Goal: Task Accomplishment & Management: Use online tool/utility

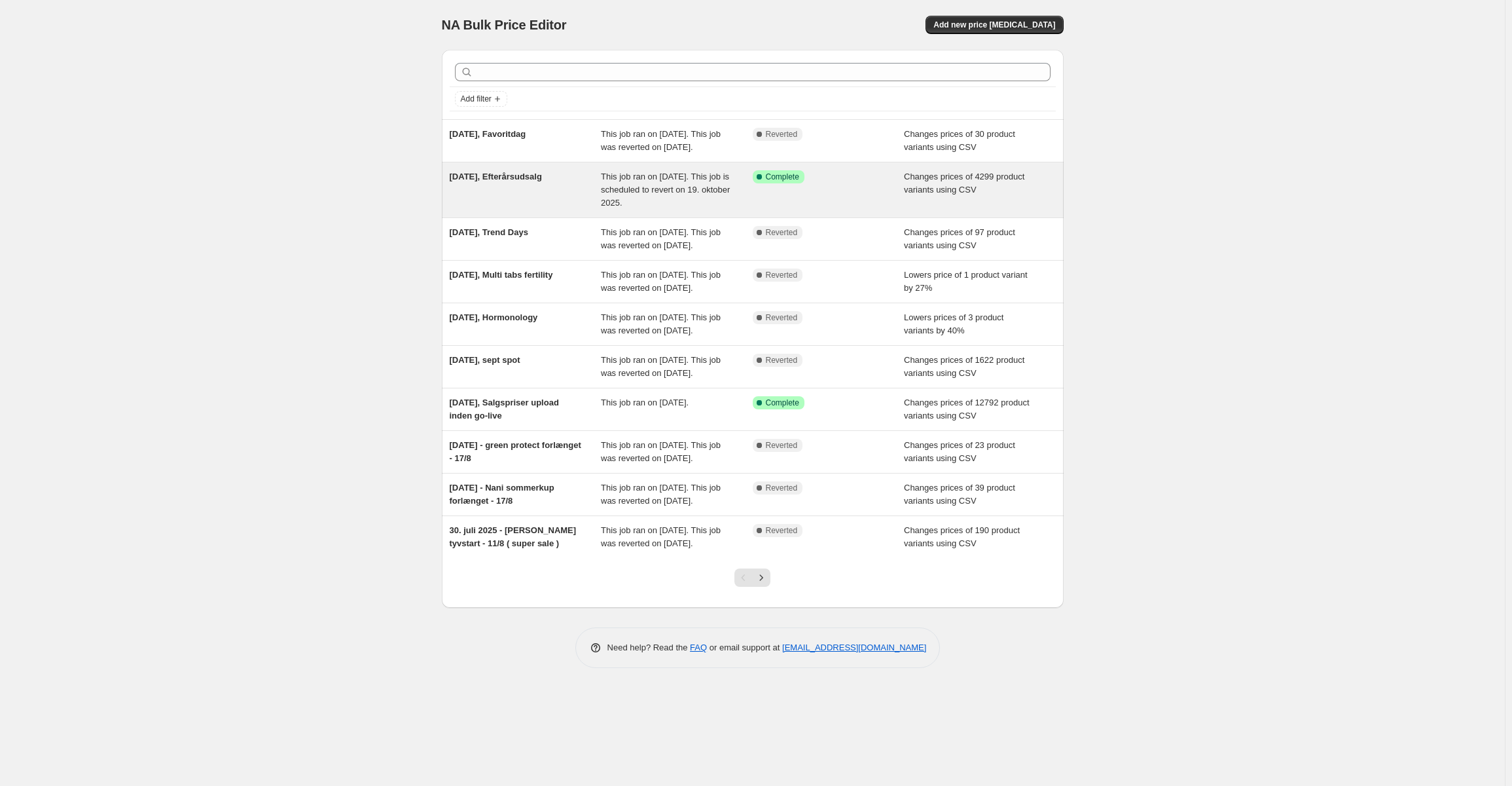
click at [548, 208] on div "[DATE], Efterårsudsalg" at bounding box center [526, 190] width 152 height 39
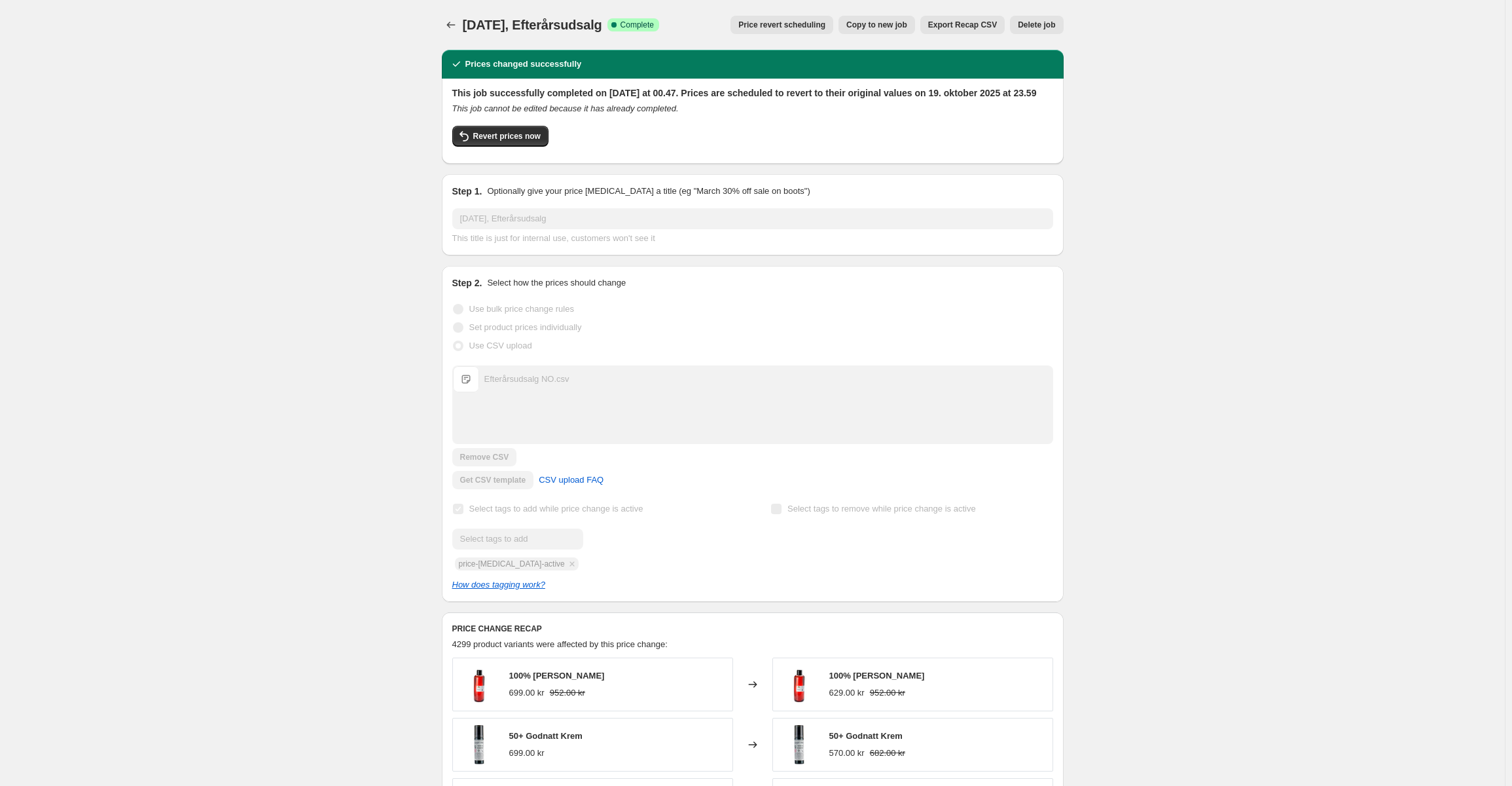
click at [976, 30] on button "Export Recap CSV" at bounding box center [963, 25] width 85 height 19
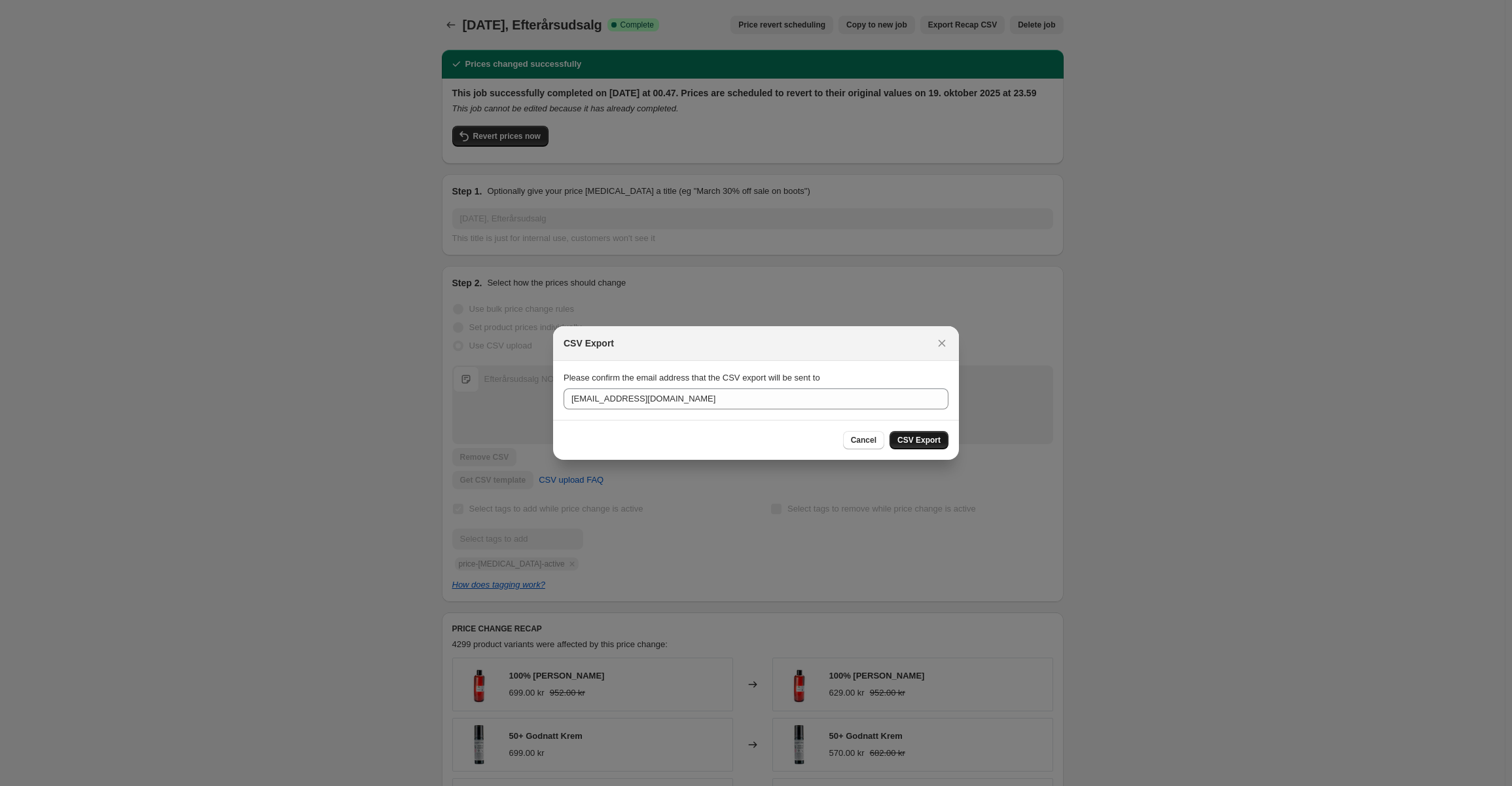
click at [921, 446] on span "CSV Export" at bounding box center [919, 440] width 43 height 10
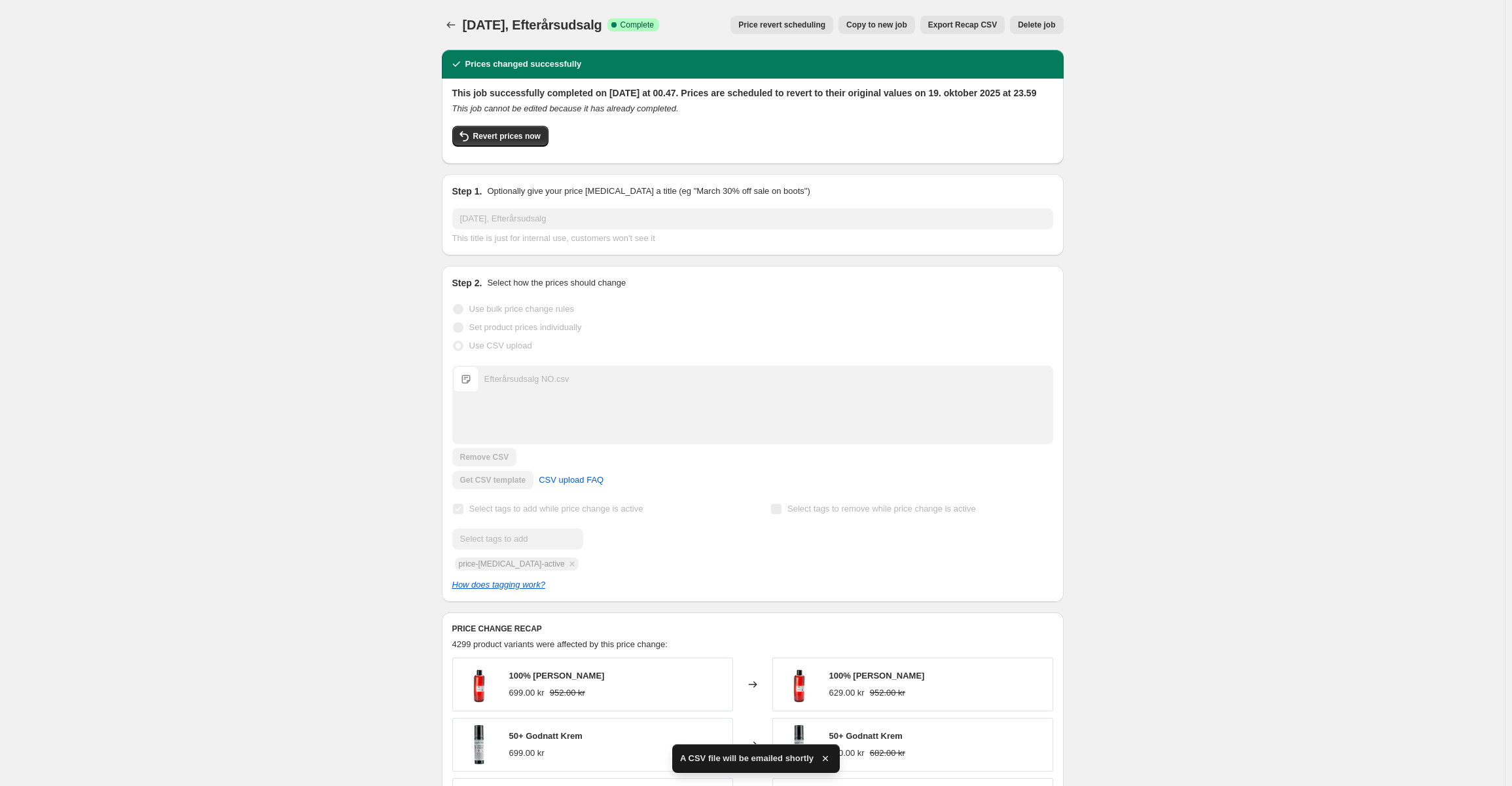
click at [1224, 154] on div "[DATE], Efterårsudsalg. This page is ready [DATE], Efterårsudsalg Success Compl…" at bounding box center [753, 697] width 1505 height 1394
click at [456, 21] on icon "Price change jobs" at bounding box center [451, 25] width 13 height 13
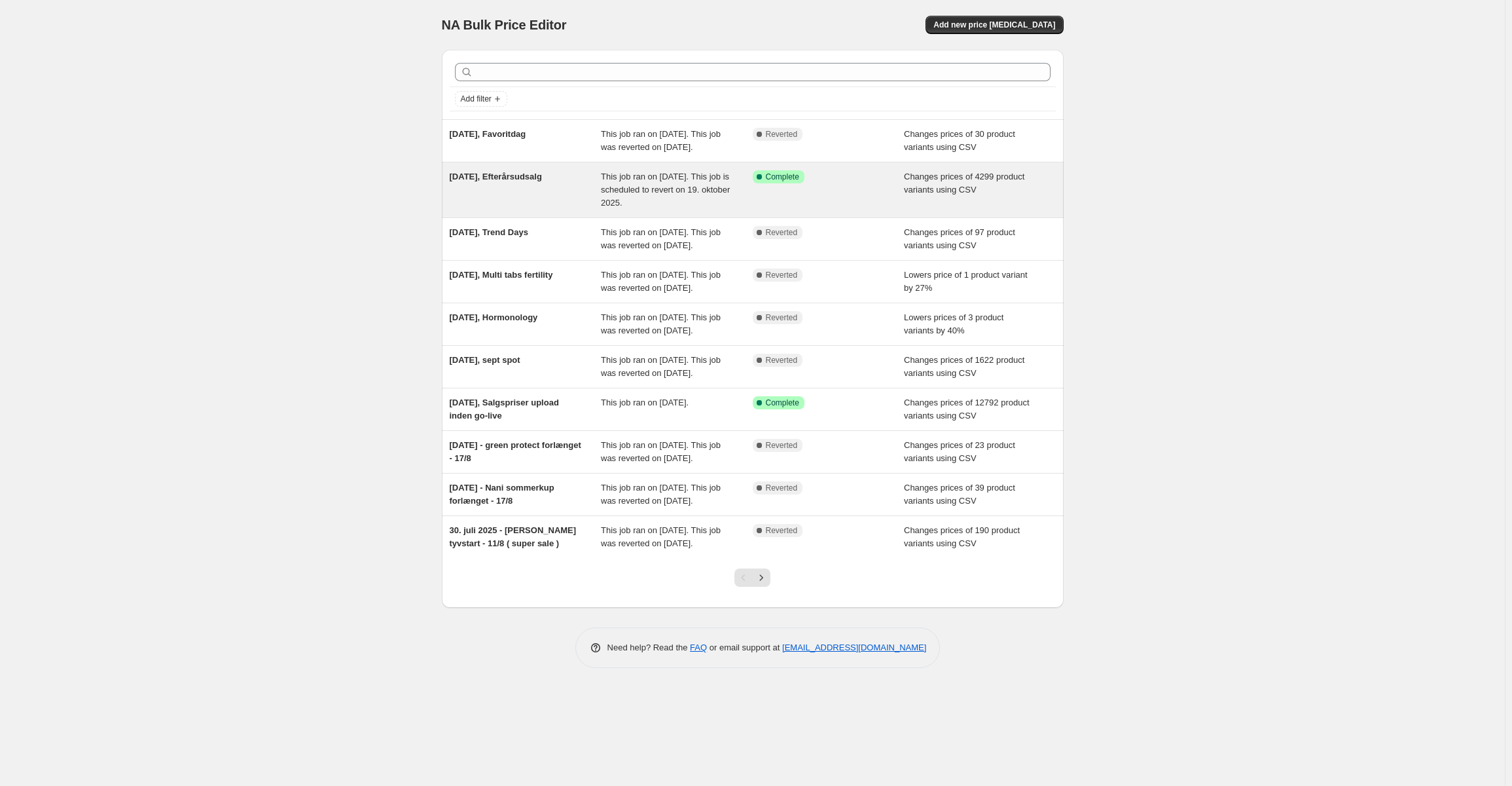
drag, startPoint x: 582, startPoint y: 194, endPoint x: 451, endPoint y: 201, distance: 131.2
click at [451, 201] on div "[DATE], Efterårsudsalg This job ran on [DATE]. This job is scheduled to revert …" at bounding box center [753, 190] width 622 height 55
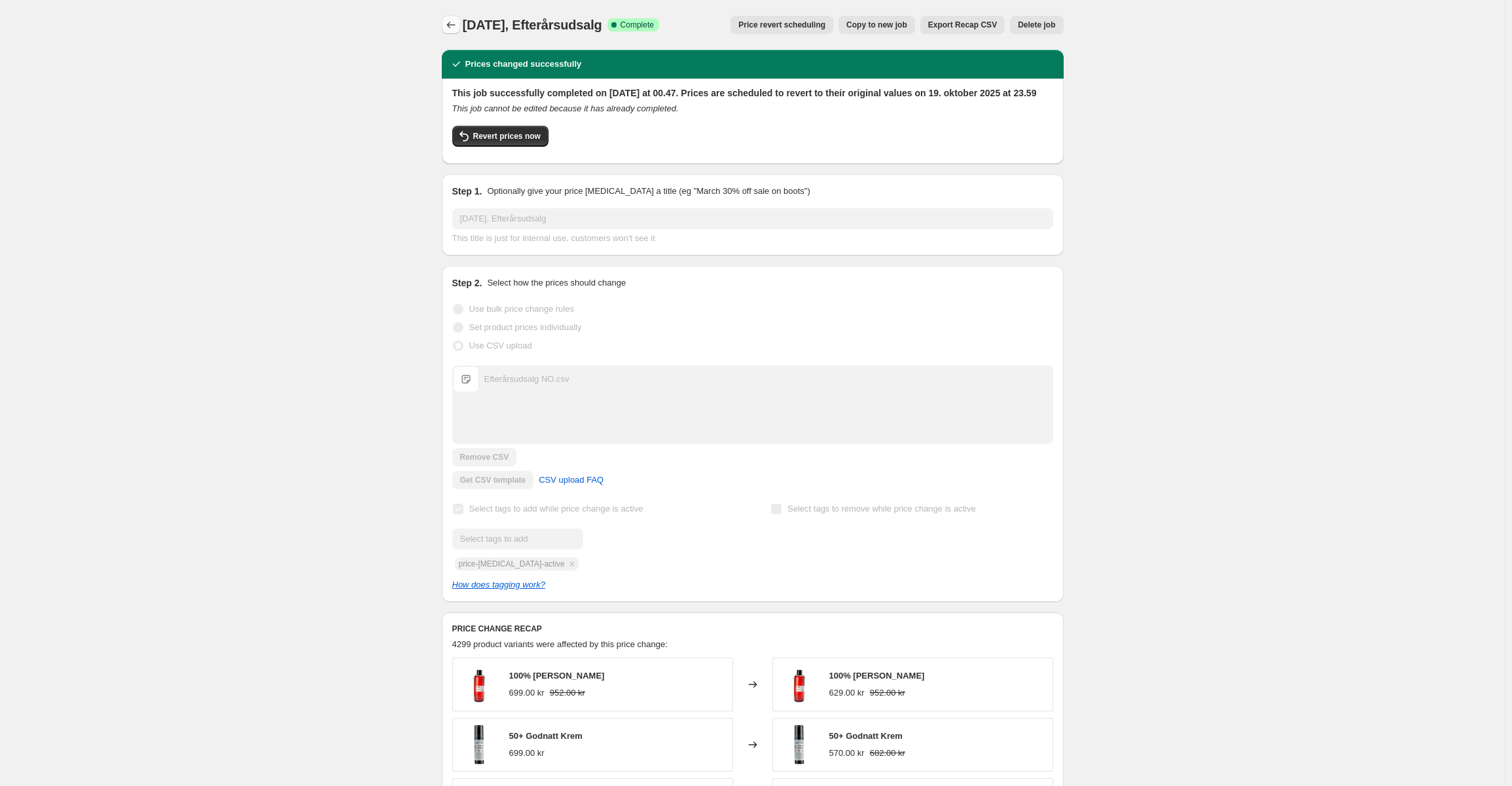
copy span "[DATE], Efterårsudsal"
drag, startPoint x: 562, startPoint y: 30, endPoint x: 448, endPoint y: 29, distance: 114.0
click at [448, 29] on div "[DATE], Efterårsudsalg Success Complete Complete Price revert scheduling Copy t…" at bounding box center [753, 25] width 622 height 19
drag, startPoint x: 377, startPoint y: 86, endPoint x: 387, endPoint y: 89, distance: 10.4
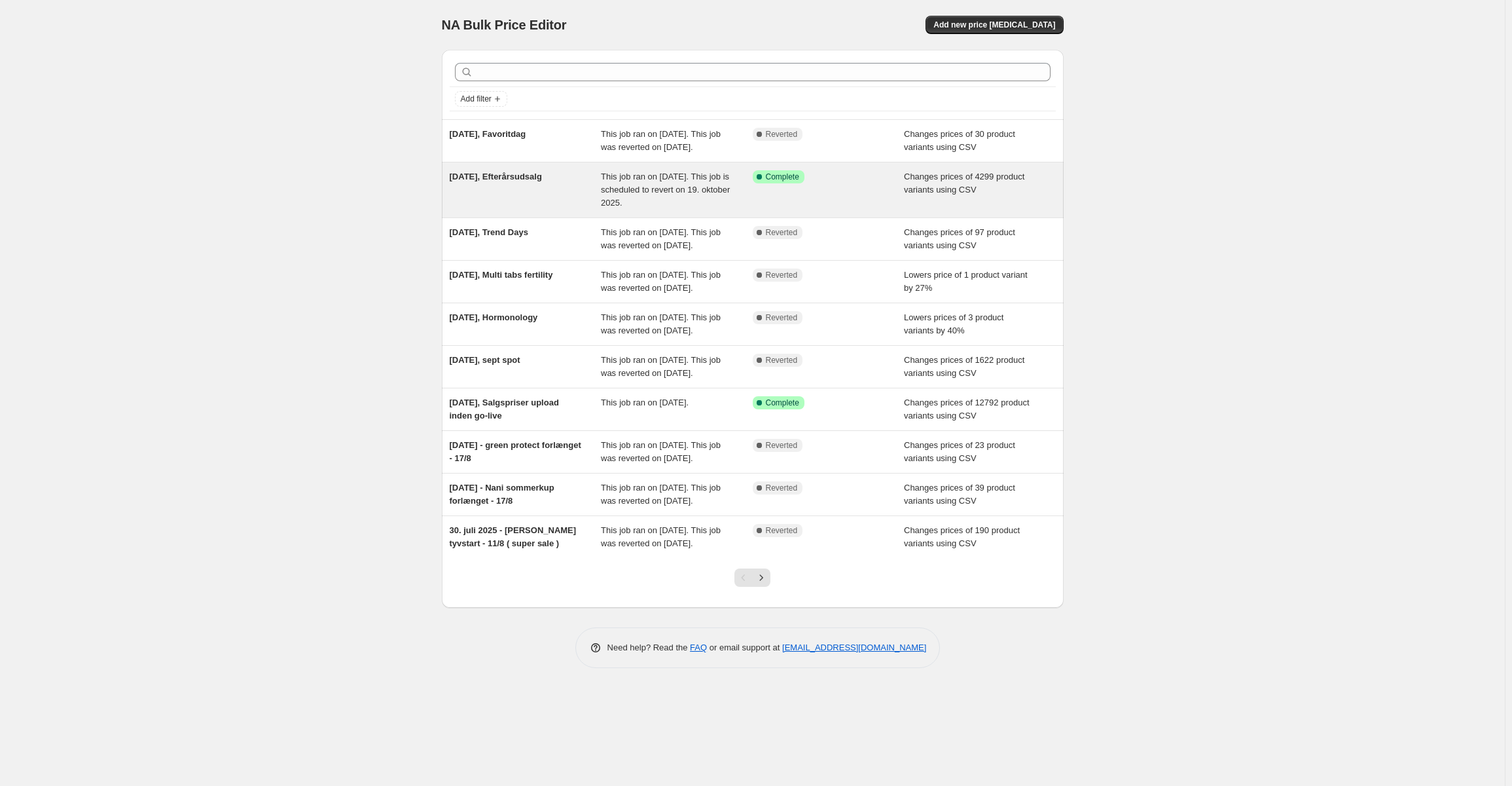
copy span "Efterårsudsalg"
drag, startPoint x: 572, startPoint y: 189, endPoint x: 509, endPoint y: 197, distance: 63.5
click at [509, 197] on div "[DATE], Efterårsudsalg" at bounding box center [526, 190] width 152 height 39
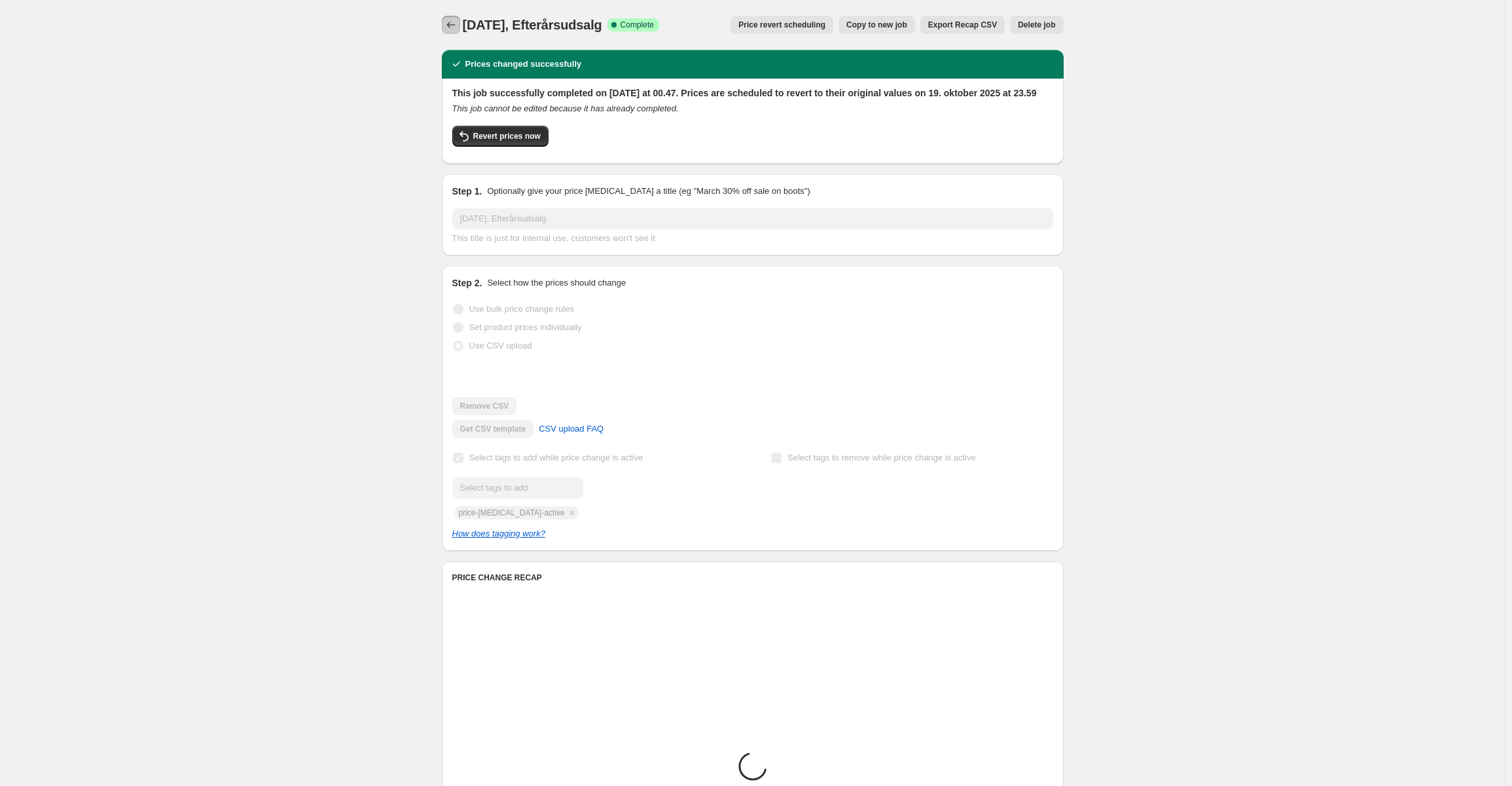
click at [458, 26] on icon "Price change jobs" at bounding box center [451, 25] width 13 height 13
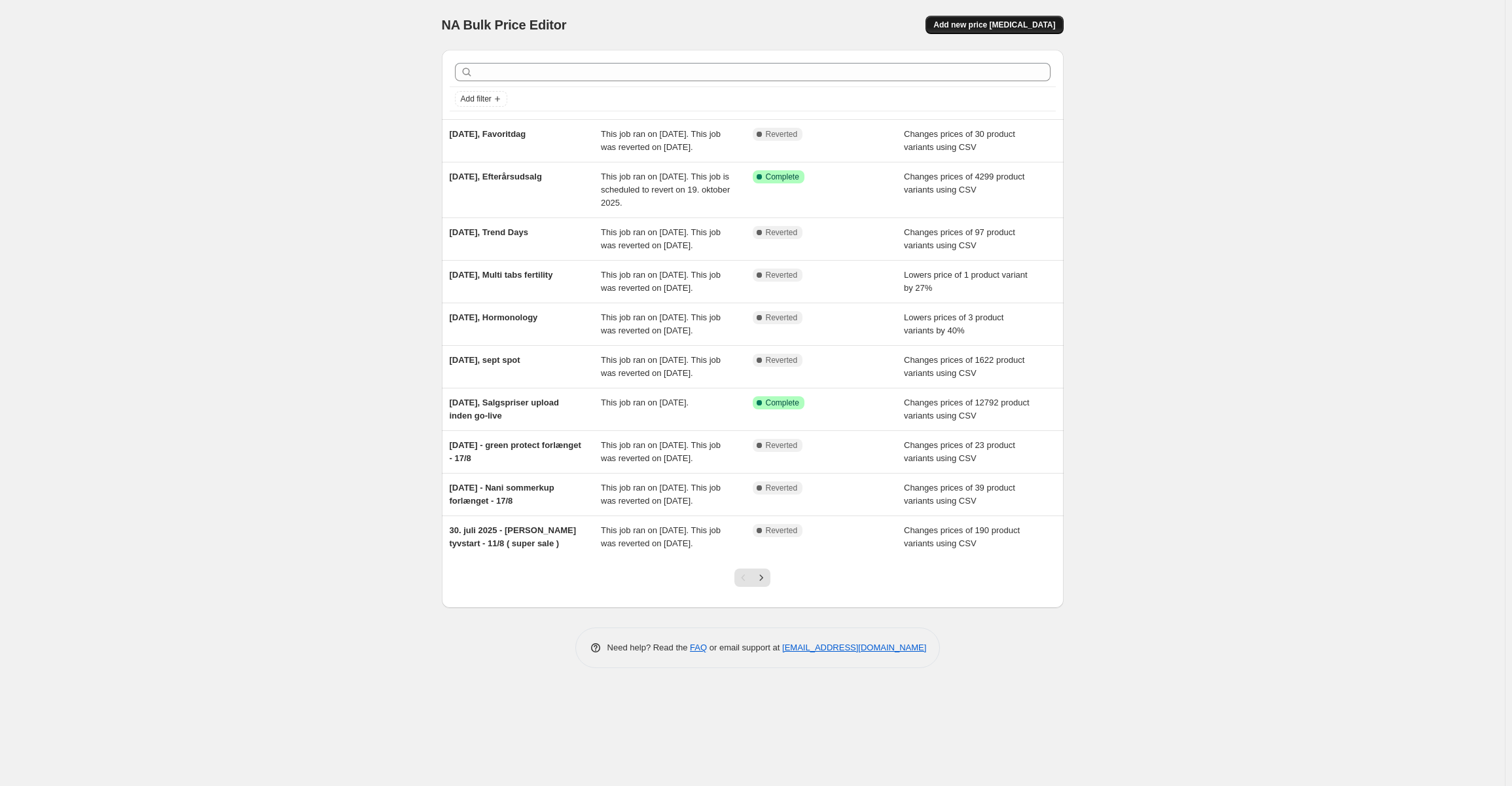
click at [1020, 23] on span "Add new price [MEDICAL_DATA]" at bounding box center [994, 24] width 122 height 10
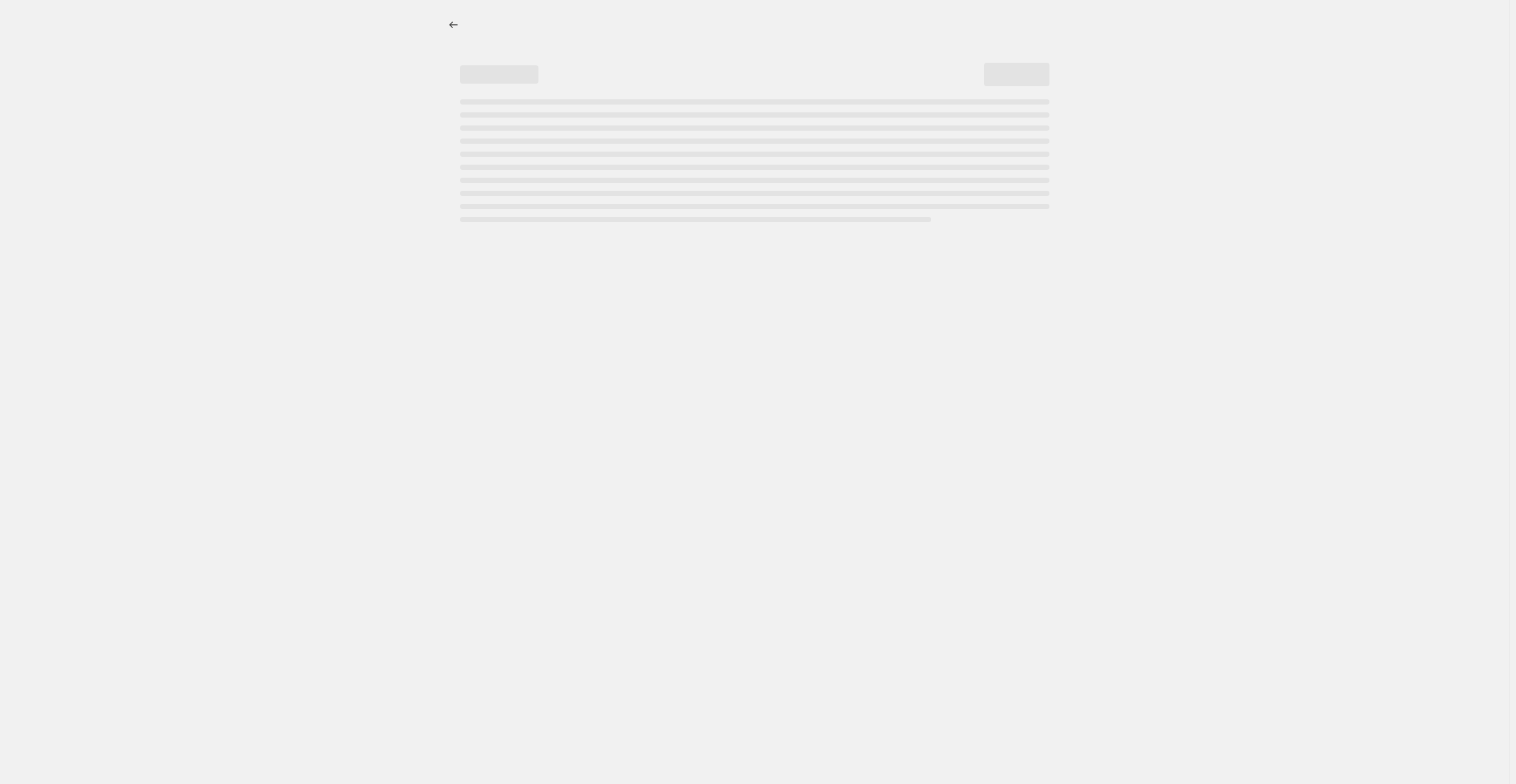
select select "percentage"
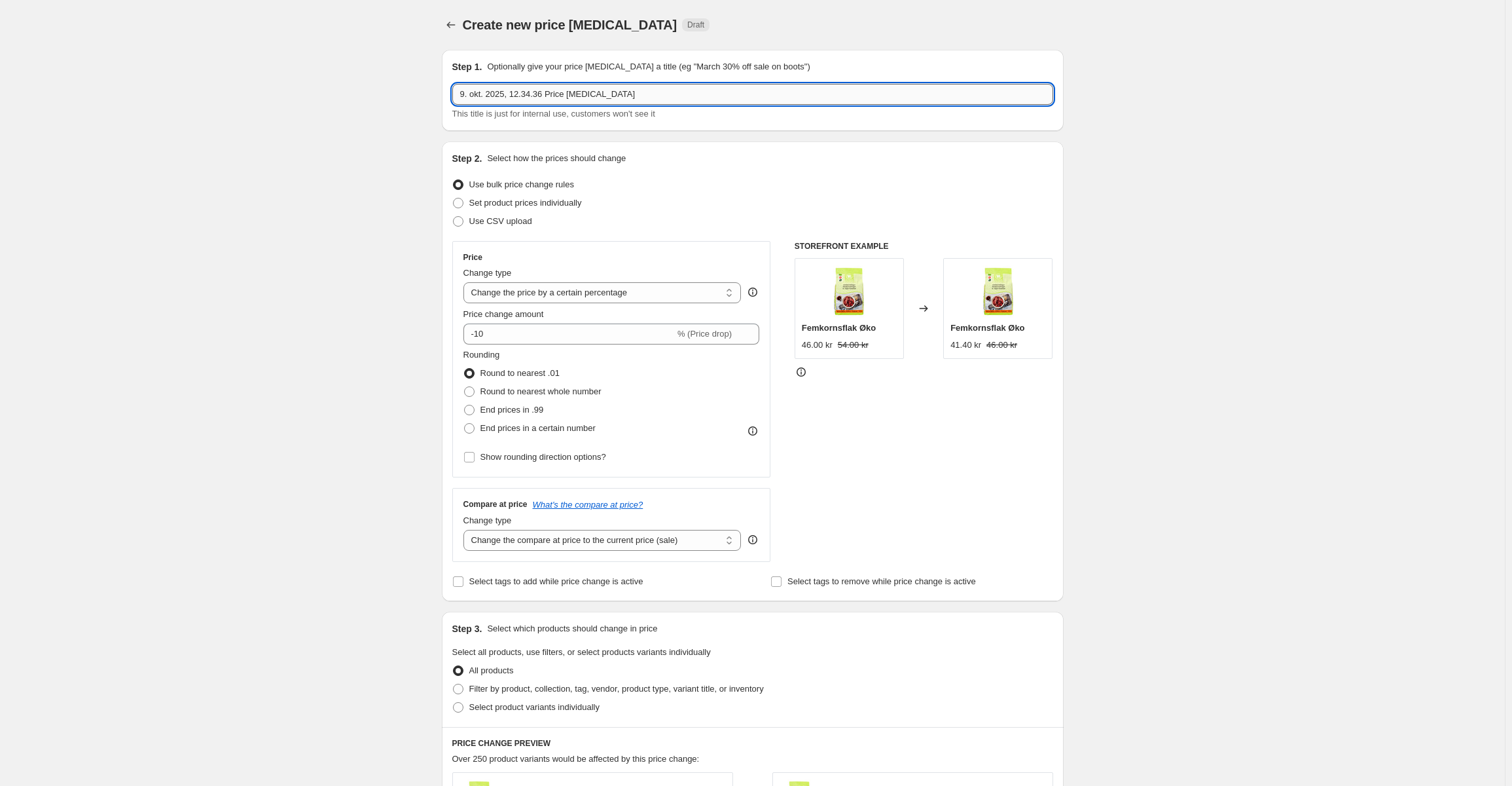
drag, startPoint x: 543, startPoint y: 95, endPoint x: 614, endPoint y: 104, distance: 71.6
click at [627, 104] on div "9. okt. 2025, 12.34.36 Price [MEDICAL_DATA] This title is just for internal use…" at bounding box center [753, 102] width 601 height 37
click at [510, 94] on input "9. okt. 2025, 12.34.36 Price [MEDICAL_DATA]" at bounding box center [753, 94] width 601 height 21
drag, startPoint x: 513, startPoint y: 94, endPoint x: 740, endPoint y: 109, distance: 227.5
click at [742, 109] on div "9. okt. 2025, 12.34.36 Price [MEDICAL_DATA] This title is just for internal use…" at bounding box center [753, 102] width 601 height 37
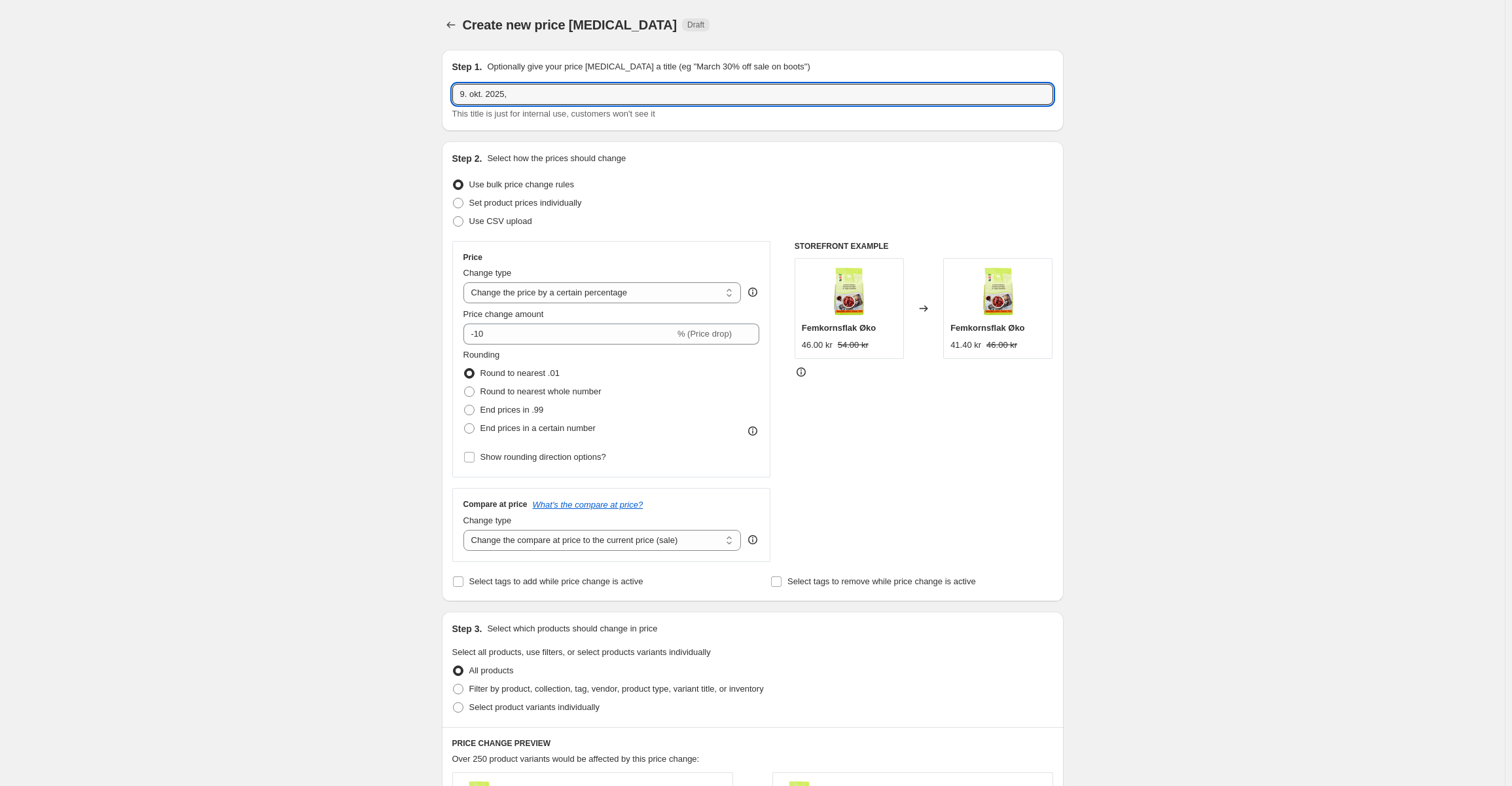
paste input "Efterårsudsalg"
click at [337, 189] on div "Create new price [MEDICAL_DATA]. This page is ready Create new price [MEDICAL_D…" at bounding box center [753, 654] width 1505 height 1310
click at [590, 102] on input "9. okt. 2025, Efterårsudsalg" at bounding box center [753, 94] width 601 height 21
type input "9. okt. 2025, Efterårsudsalg V2"
click at [330, 232] on div "Create new price [MEDICAL_DATA]. This page is ready Create new price [MEDICAL_D…" at bounding box center [753, 654] width 1505 height 1310
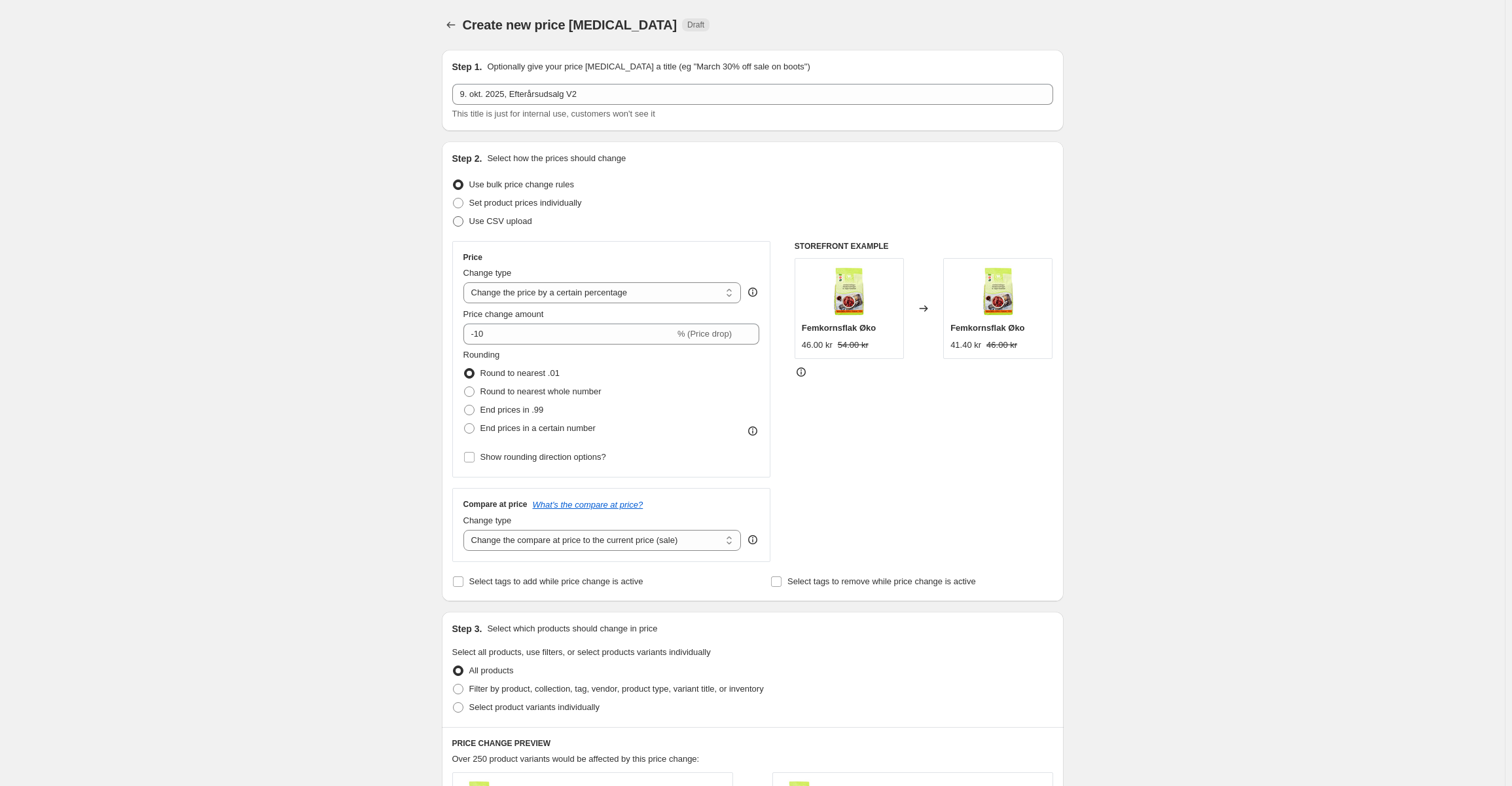
click at [483, 224] on span "Use CSV upload" at bounding box center [501, 221] width 63 height 9
click at [454, 217] on input "Use CSV upload" at bounding box center [453, 216] width 1 height 1
radio input "true"
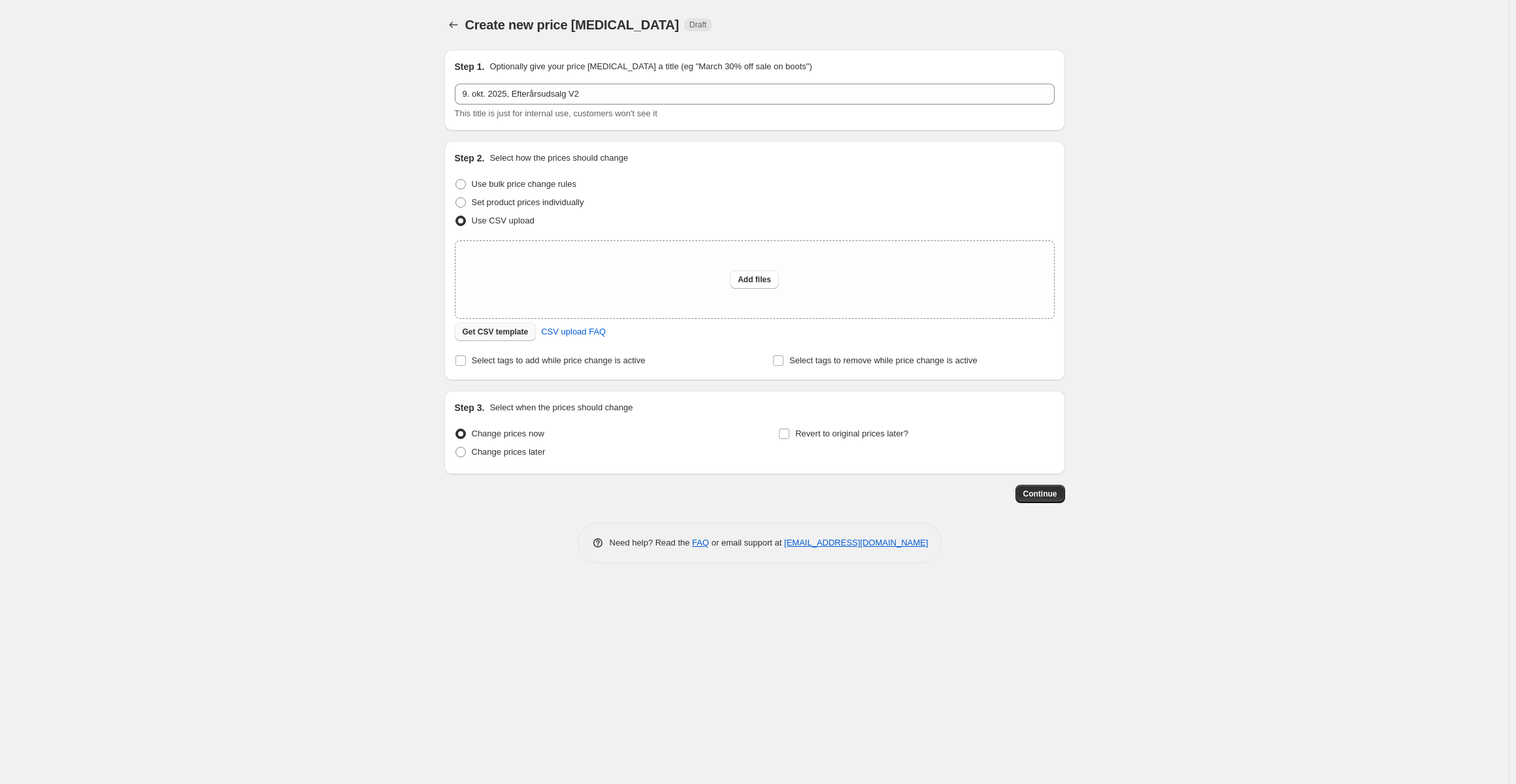
click at [494, 332] on span "Get CSV template" at bounding box center [495, 331] width 66 height 10
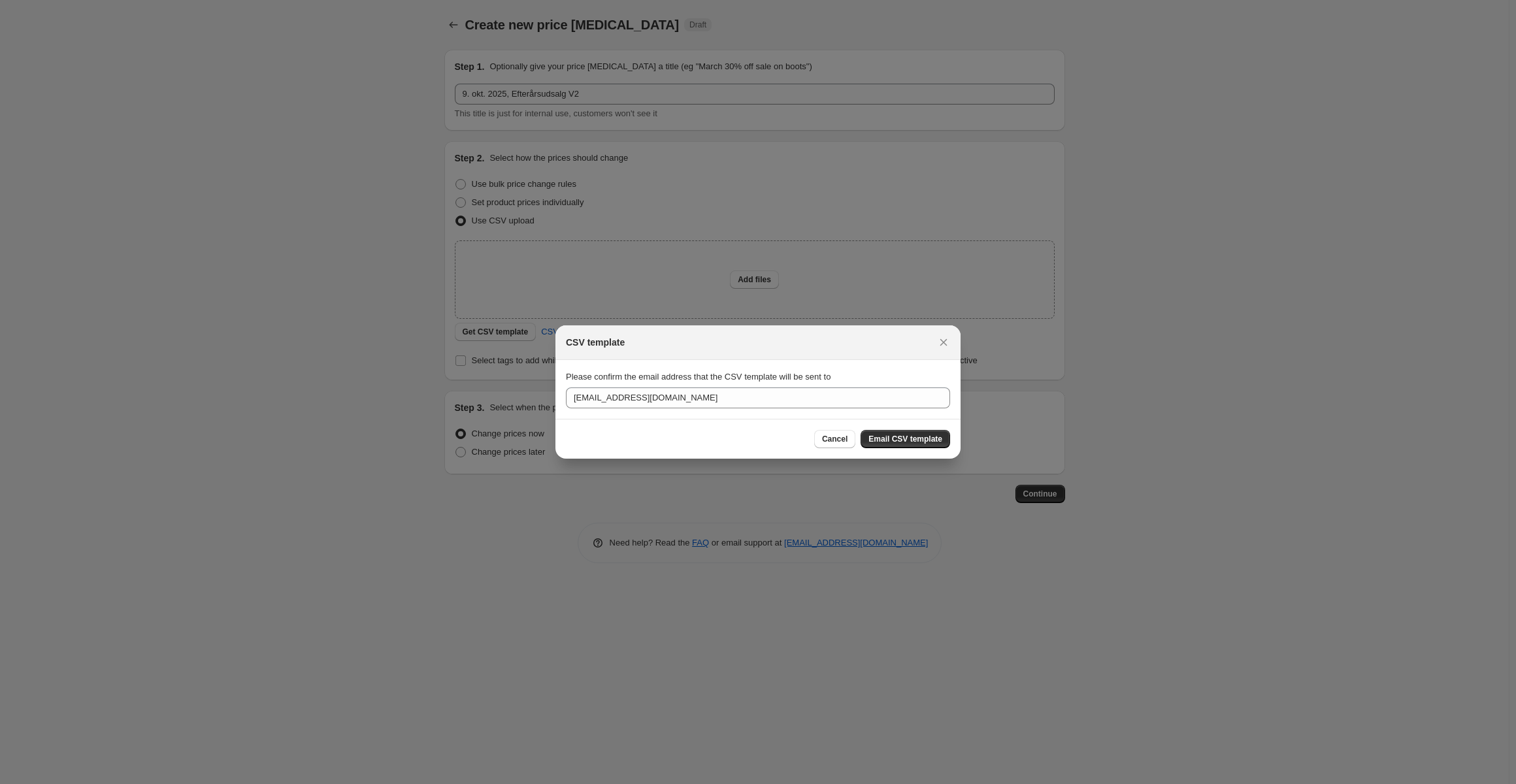
click at [902, 429] on div "Cancel Email CSV template" at bounding box center [758, 439] width 405 height 39
click at [905, 440] on span "Email CSV template" at bounding box center [905, 439] width 74 height 10
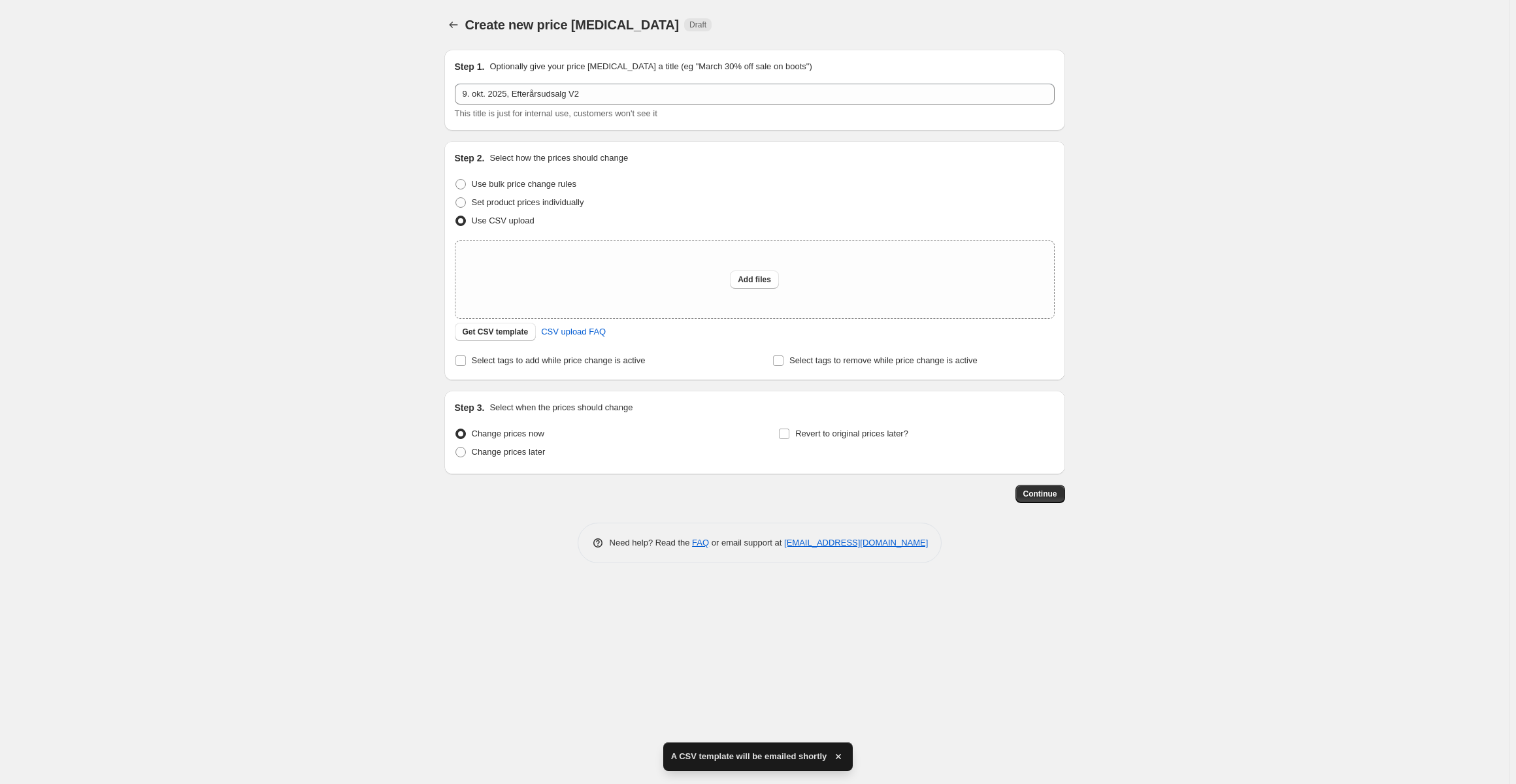
click at [322, 383] on div "Create new price [MEDICAL_DATA]. This page is ready Create new price [MEDICAL_D…" at bounding box center [754, 392] width 1509 height 784
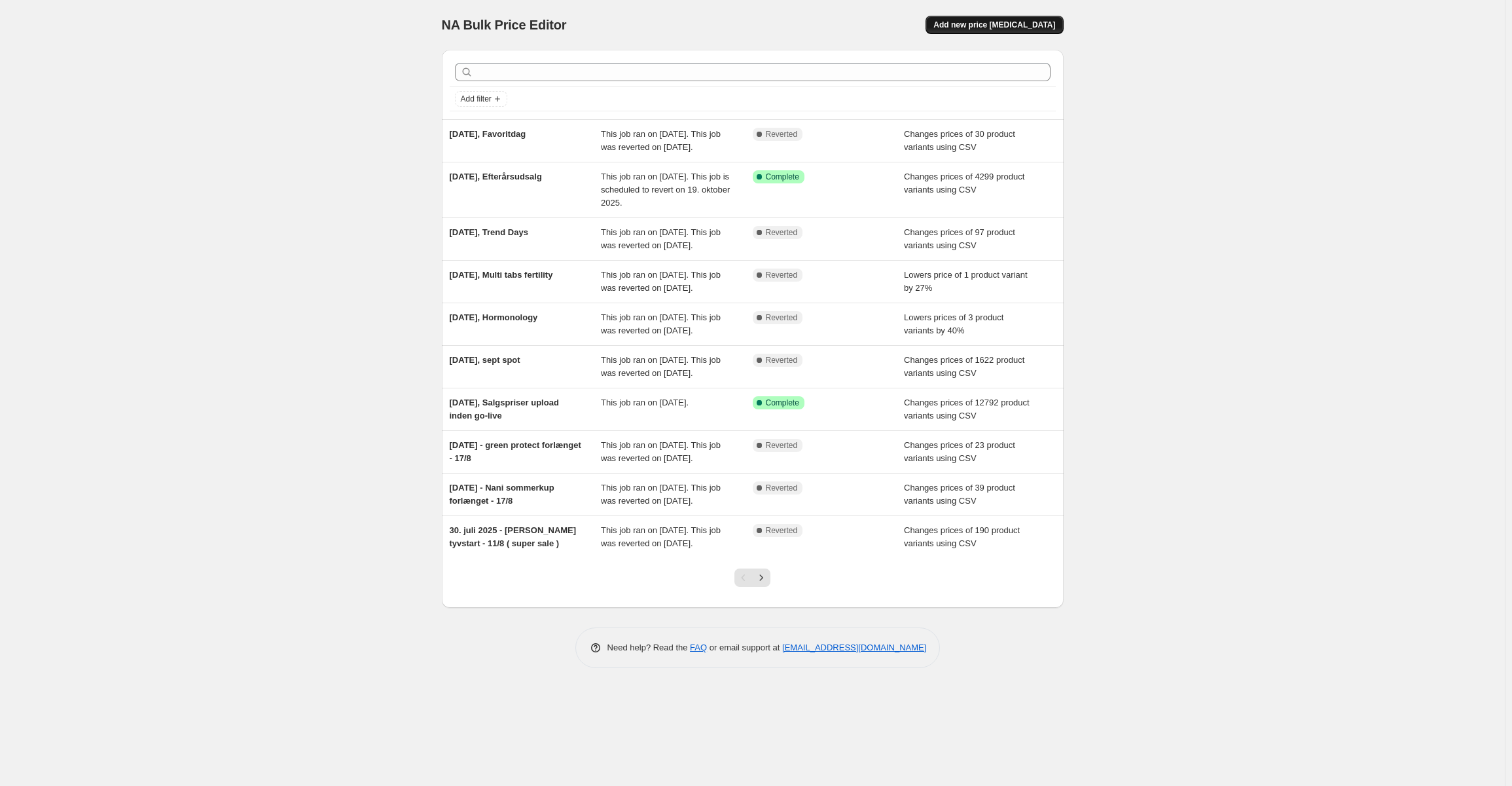
click at [1010, 25] on span "Add new price [MEDICAL_DATA]" at bounding box center [994, 24] width 122 height 10
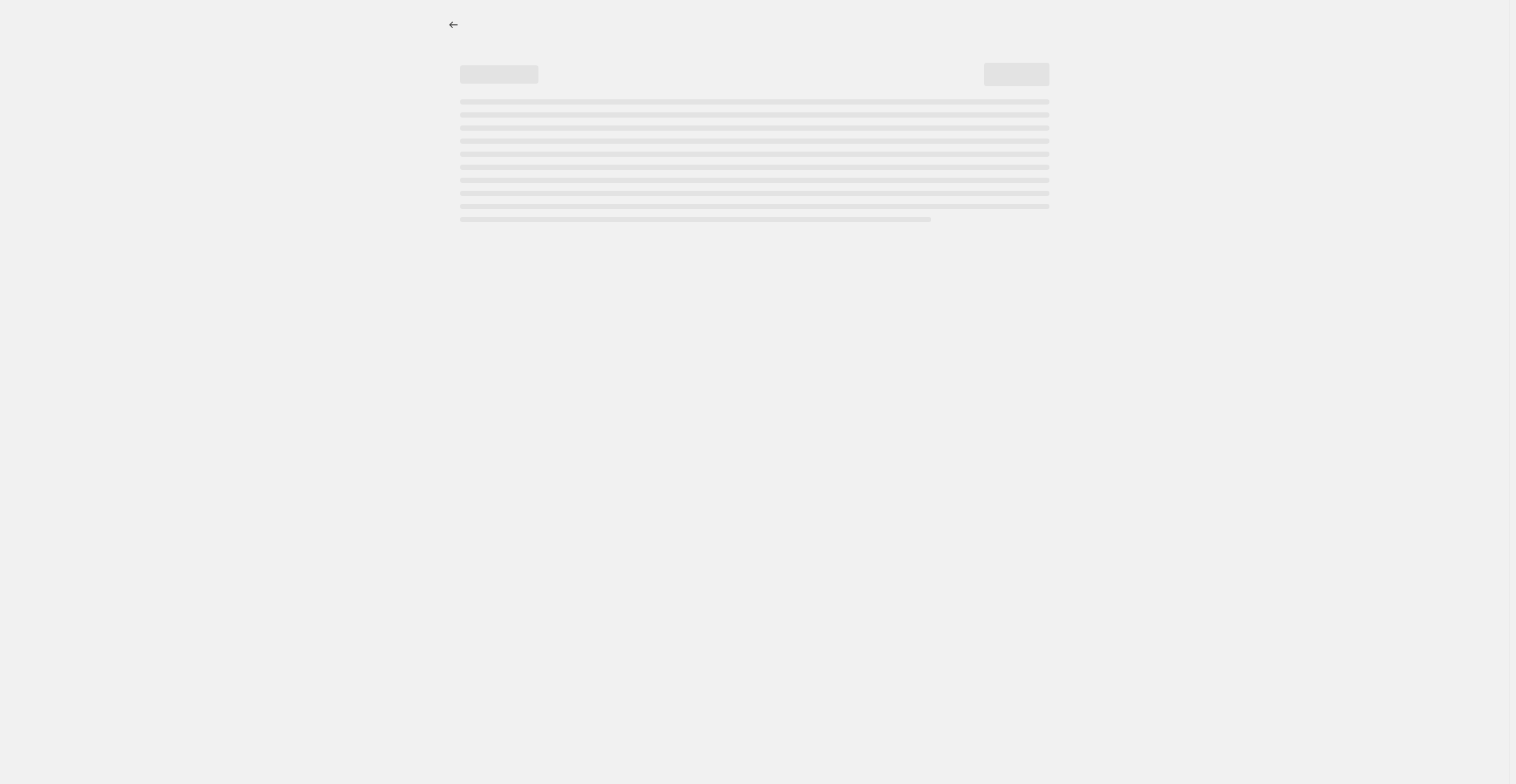
select select "percentage"
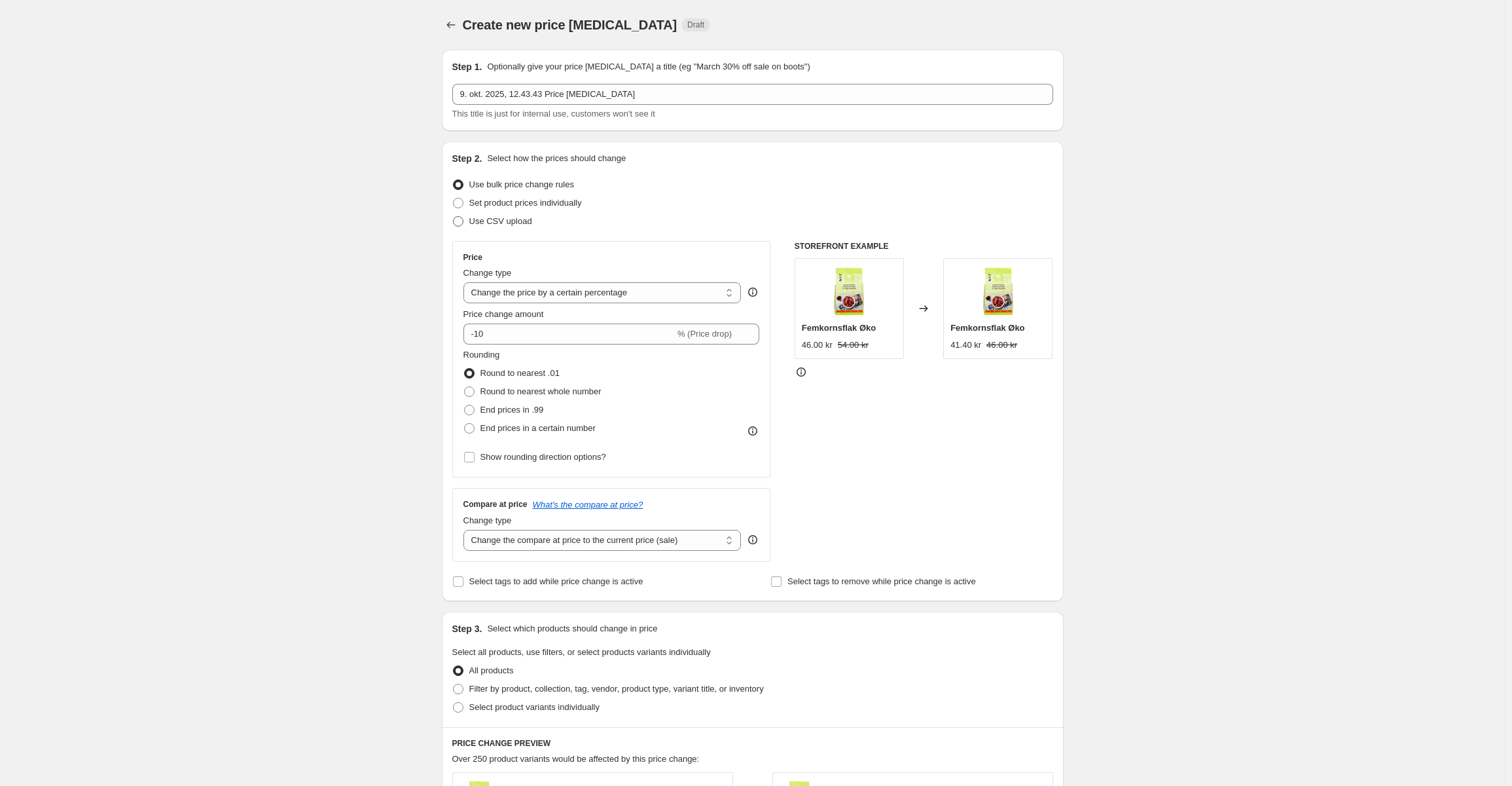
click at [507, 224] on span "Use CSV upload" at bounding box center [501, 221] width 63 height 9
click at [454, 217] on input "Use CSV upload" at bounding box center [453, 216] width 1 height 1
radio input "true"
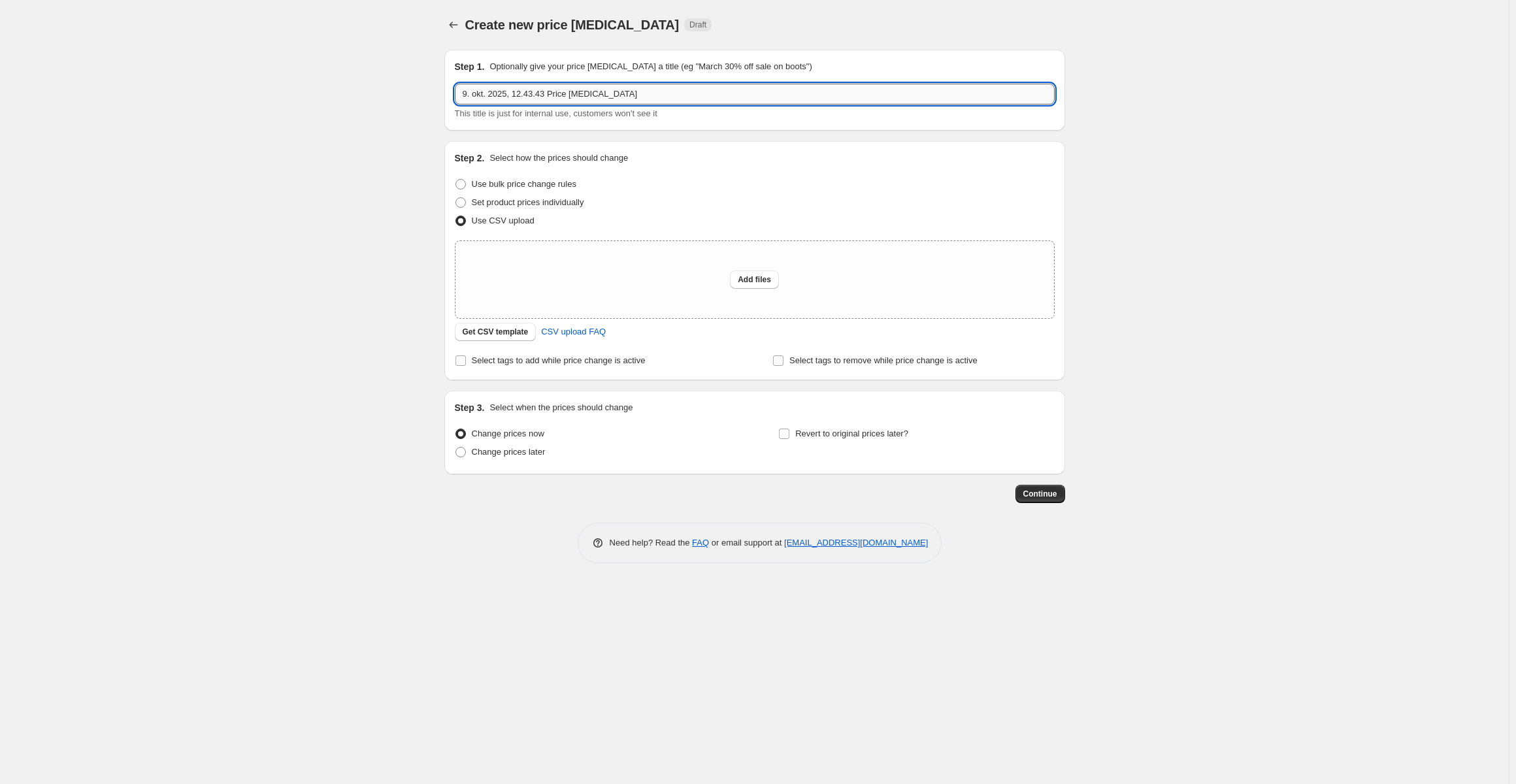
click at [546, 93] on input "9. okt. 2025, 12.43.43 Price change job" at bounding box center [755, 94] width 600 height 21
drag, startPoint x: 512, startPoint y: 93, endPoint x: 926, endPoint y: 107, distance: 414.2
click at [843, 105] on div "9. okt. 2025, 12.43.43 Price change job This title is just for internal use, cu…" at bounding box center [755, 101] width 600 height 37
type input "9. okt. 2025, Efterårsudsalg priser mangler"
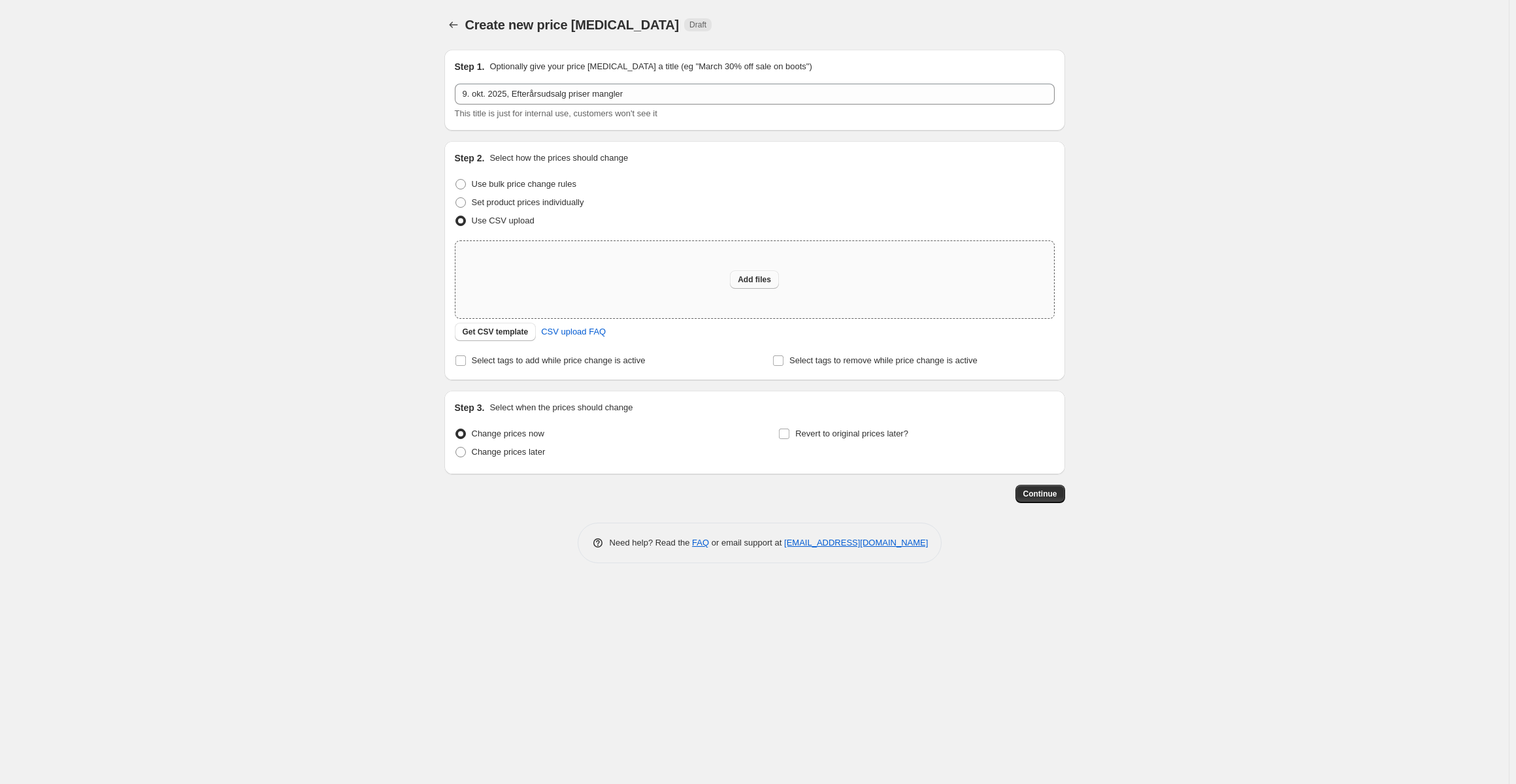
click at [759, 282] on span "Add files" at bounding box center [755, 279] width 34 height 10
type input "C:\fakepath\Manglende kam priser.csv"
click at [1244, 204] on div "Create new price change job. This page is ready Create new price change job Dra…" at bounding box center [754, 392] width 1509 height 784
click at [750, 270] on button "Add files" at bounding box center [754, 279] width 49 height 19
type input "C:\fakepath\Manglende kam priser.csv"
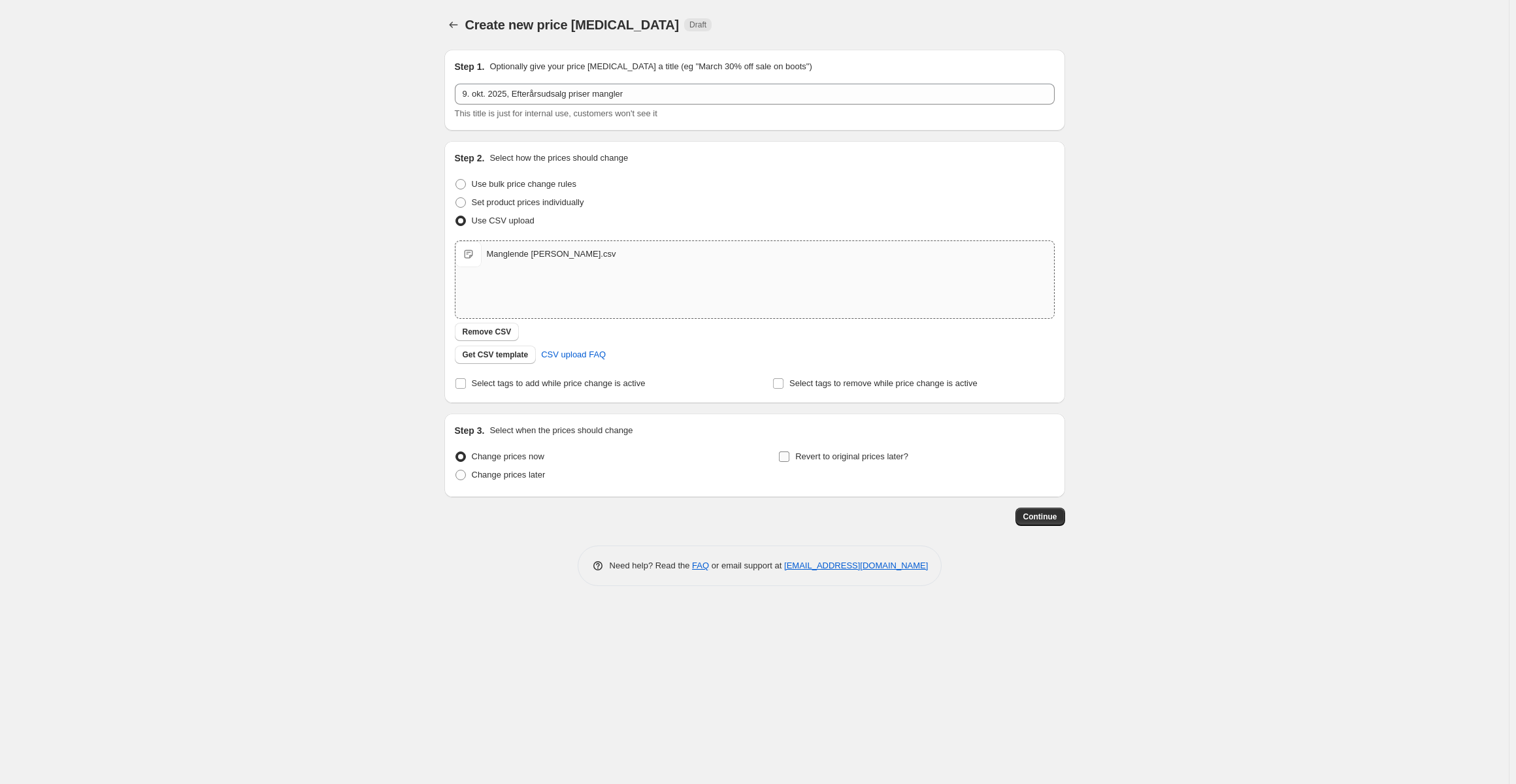
click at [853, 460] on span "Revert to original prices later?" at bounding box center [852, 456] width 114 height 9
click at [790, 460] on input "Revert to original prices later?" at bounding box center [783, 456] width 10 height 10
checkbox input "true"
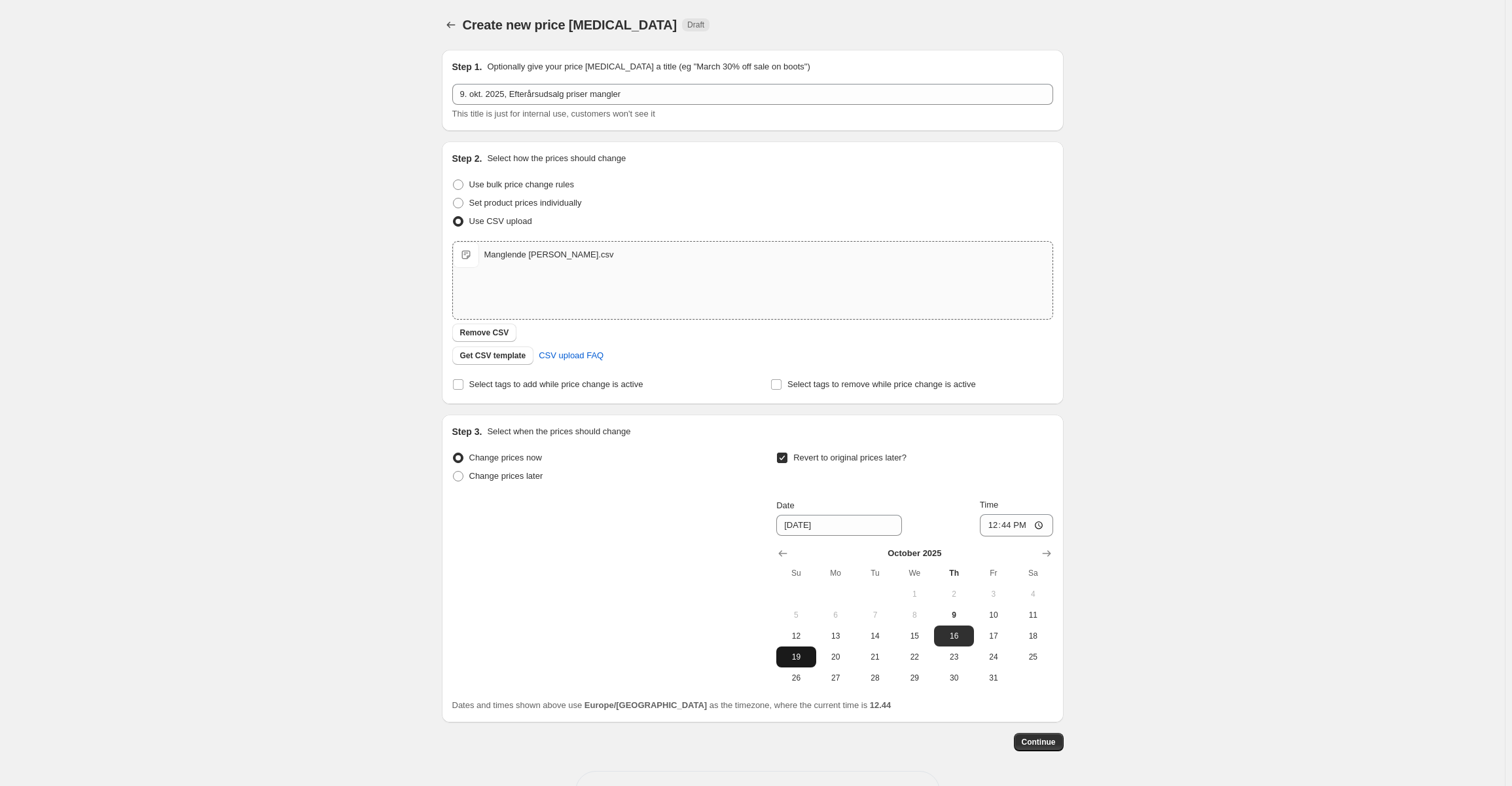
click at [794, 663] on button "19" at bounding box center [796, 657] width 39 height 21
type input "[DATE]"
click at [1011, 534] on div "Date 10/19/2025 Time 12:44 October 2025 Su Mo Tu We Th Fr Sa 1 2 3 4 5 6 7 8 9 …" at bounding box center [914, 593] width 276 height 190
click at [1013, 520] on input "12:44" at bounding box center [1017, 526] width 73 height 23
type input "23:59"
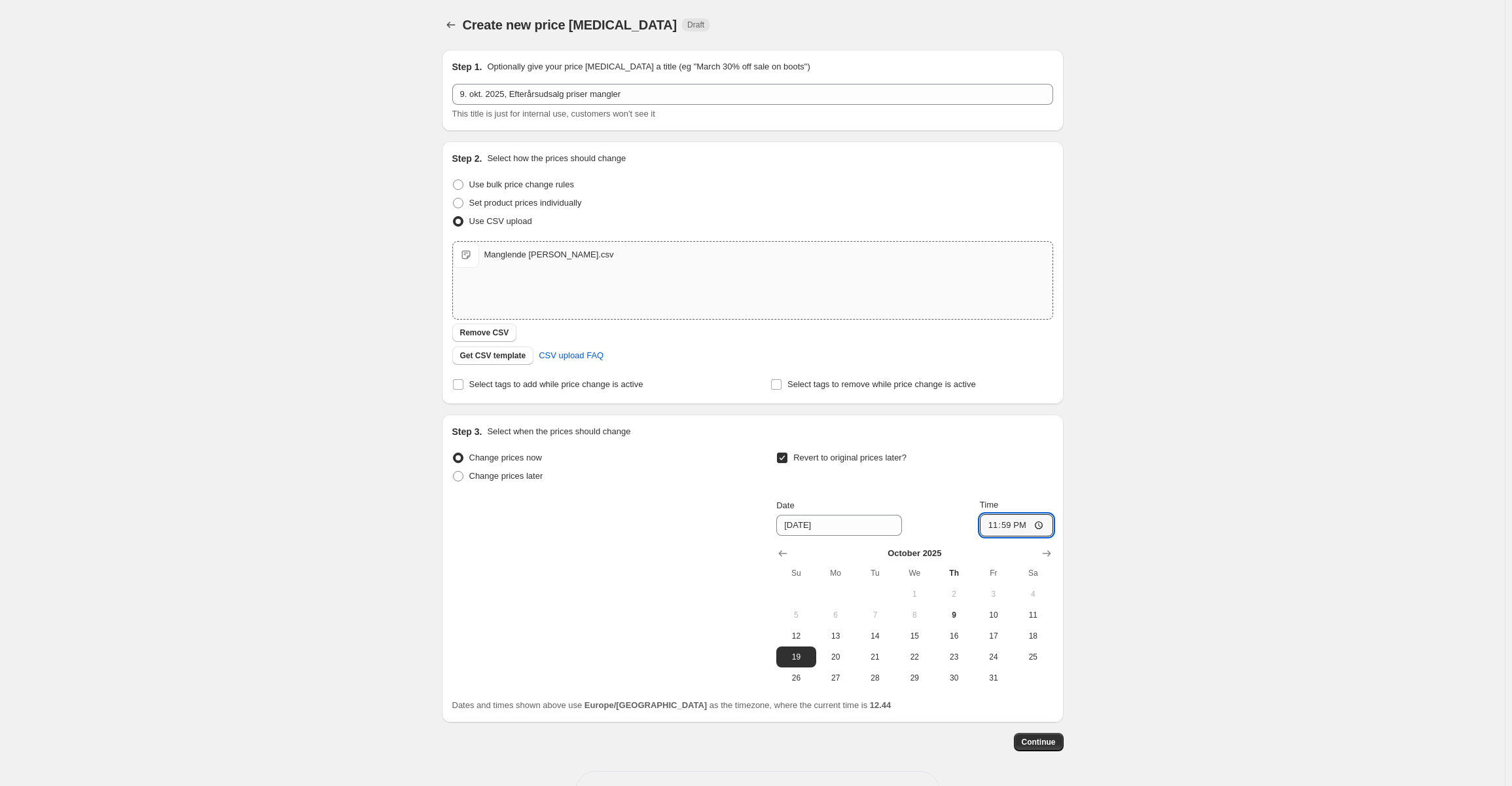
click at [1213, 462] on div "Create new price change job. This page is ready Create new price change job Dra…" at bounding box center [753, 416] width 1505 height 831
click at [537, 388] on span "Select tags to add while price change is active" at bounding box center [556, 384] width 174 height 9
click at [463, 388] on input "Select tags to add while price change is active" at bounding box center [458, 384] width 10 height 10
checkbox input "true"
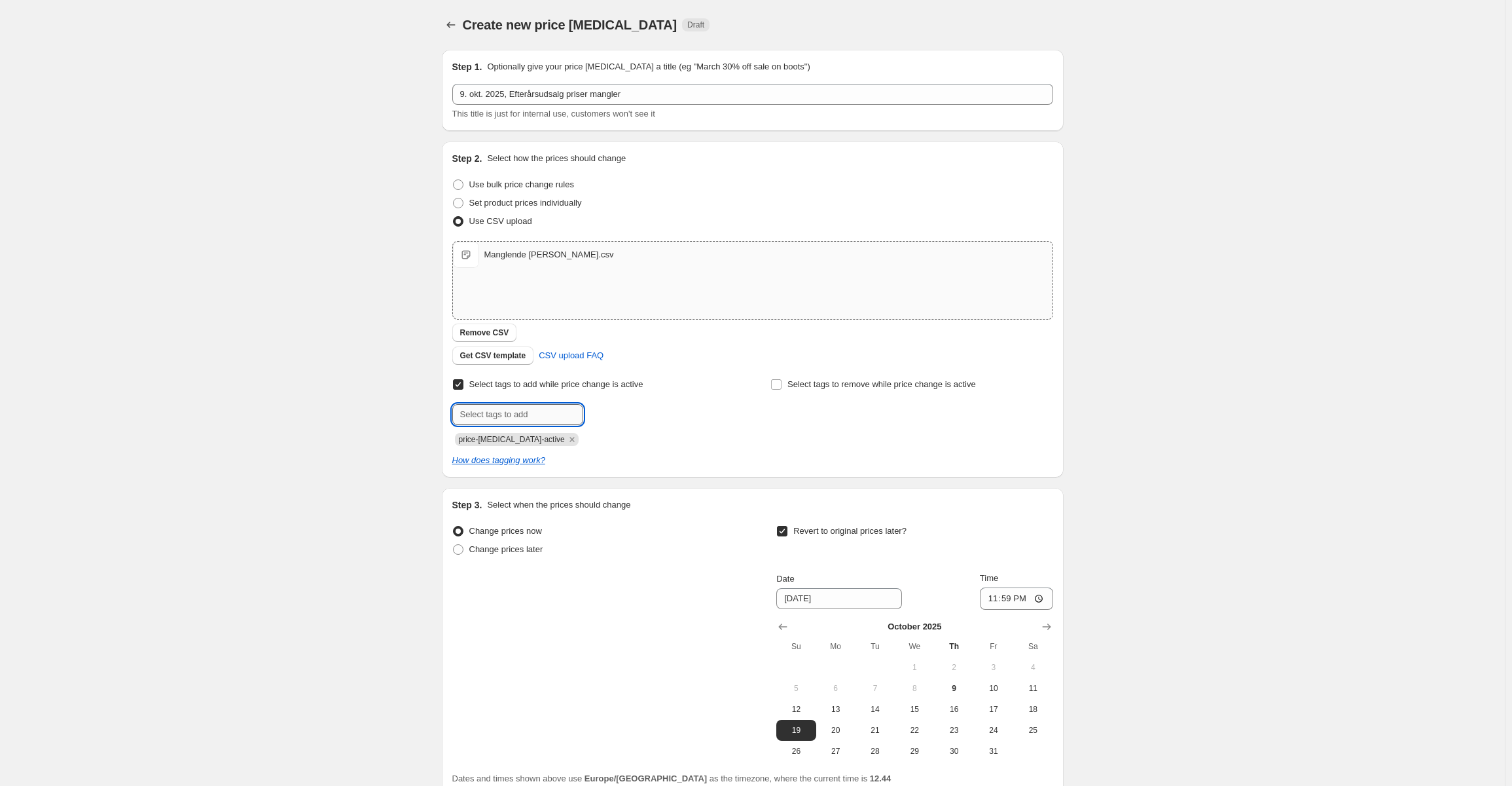
click at [521, 414] on input "text" at bounding box center [517, 415] width 131 height 21
drag, startPoint x: 364, startPoint y: 442, endPoint x: 398, endPoint y: 448, distance: 34.5
click at [364, 442] on div "Create new price change job. This page is ready Create new price change job Dra…" at bounding box center [753, 452] width 1505 height 904
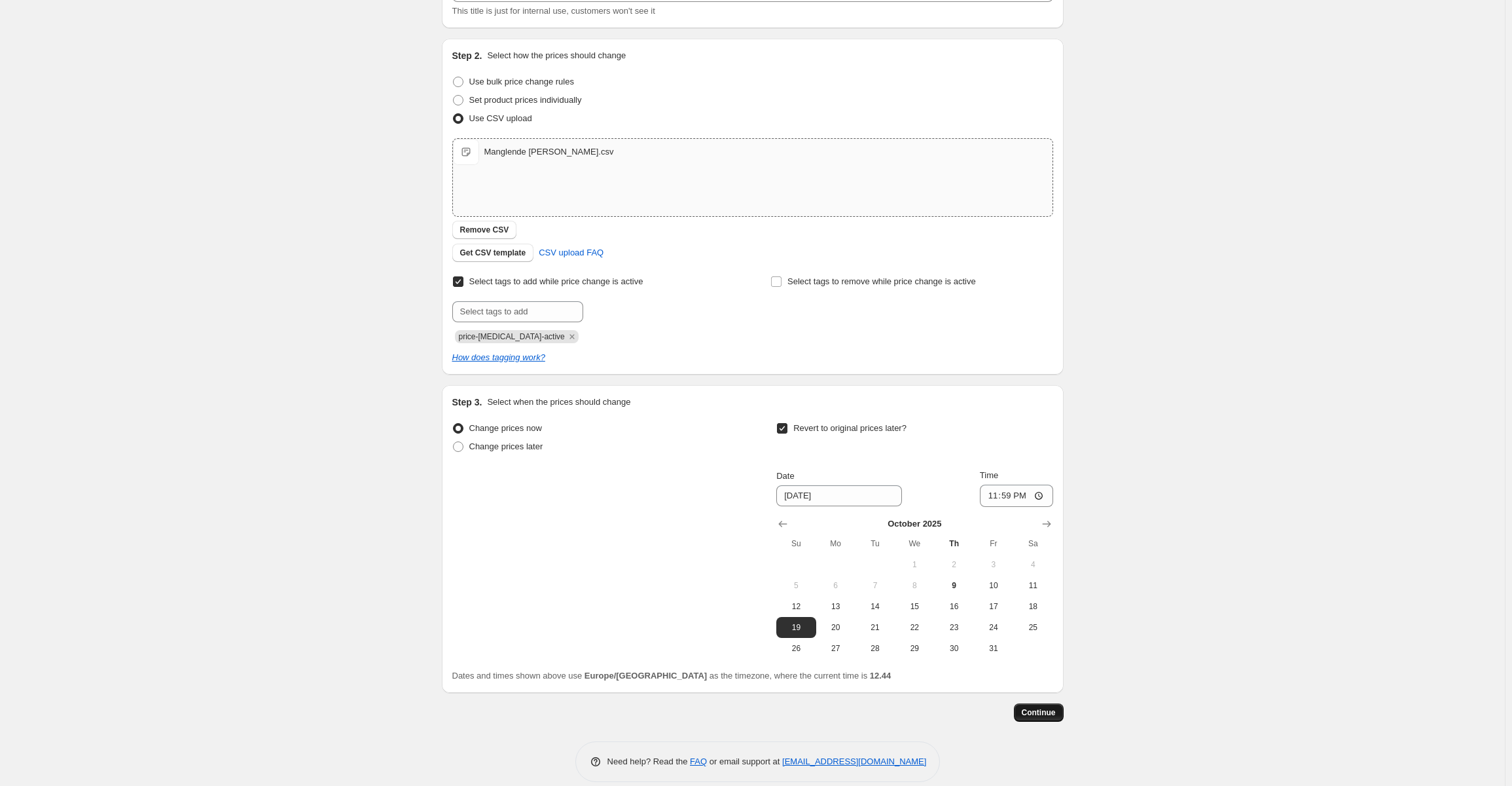
scroll to position [118, 0]
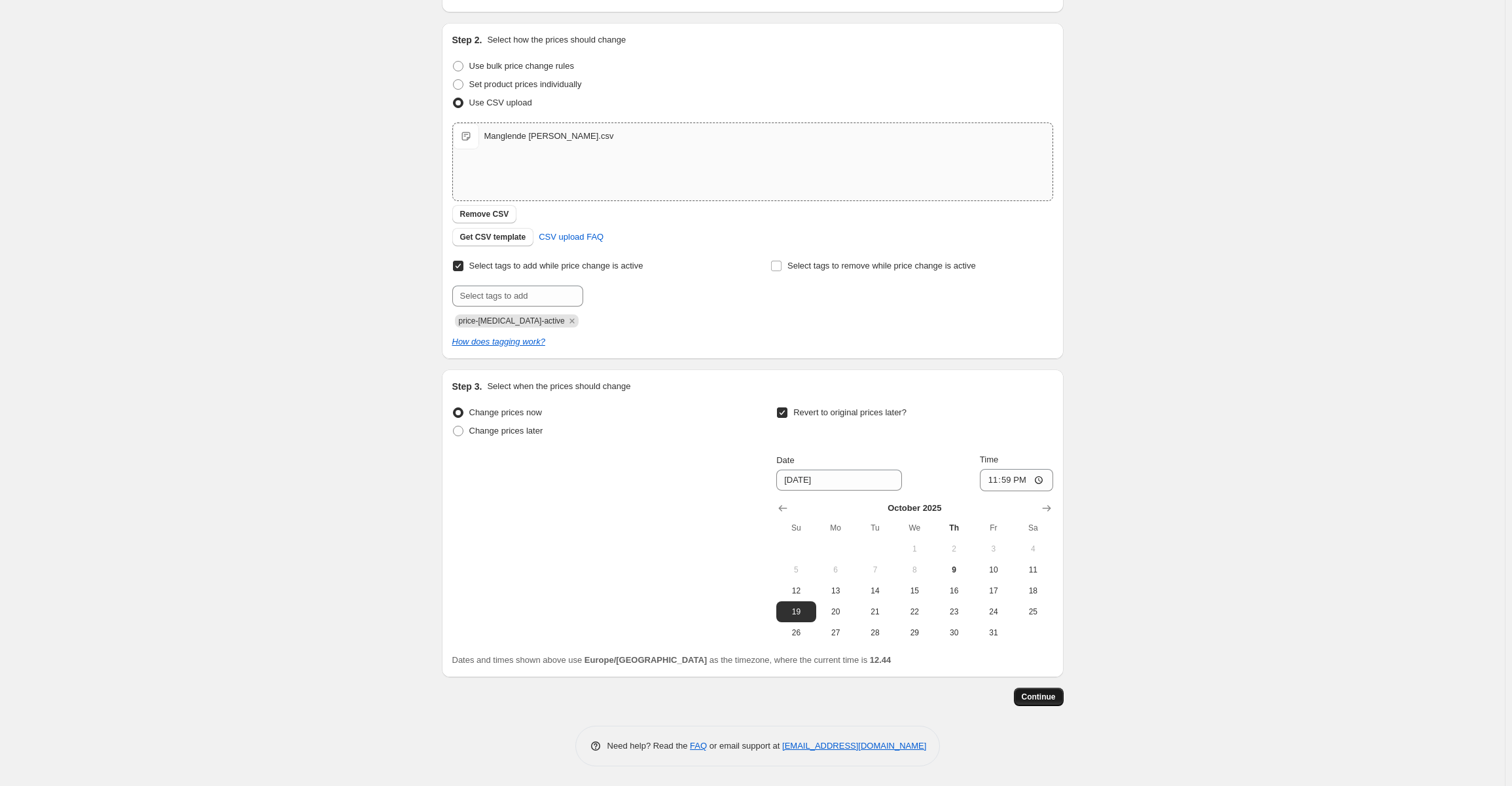
click at [1048, 704] on button "Continue" at bounding box center [1038, 697] width 50 height 19
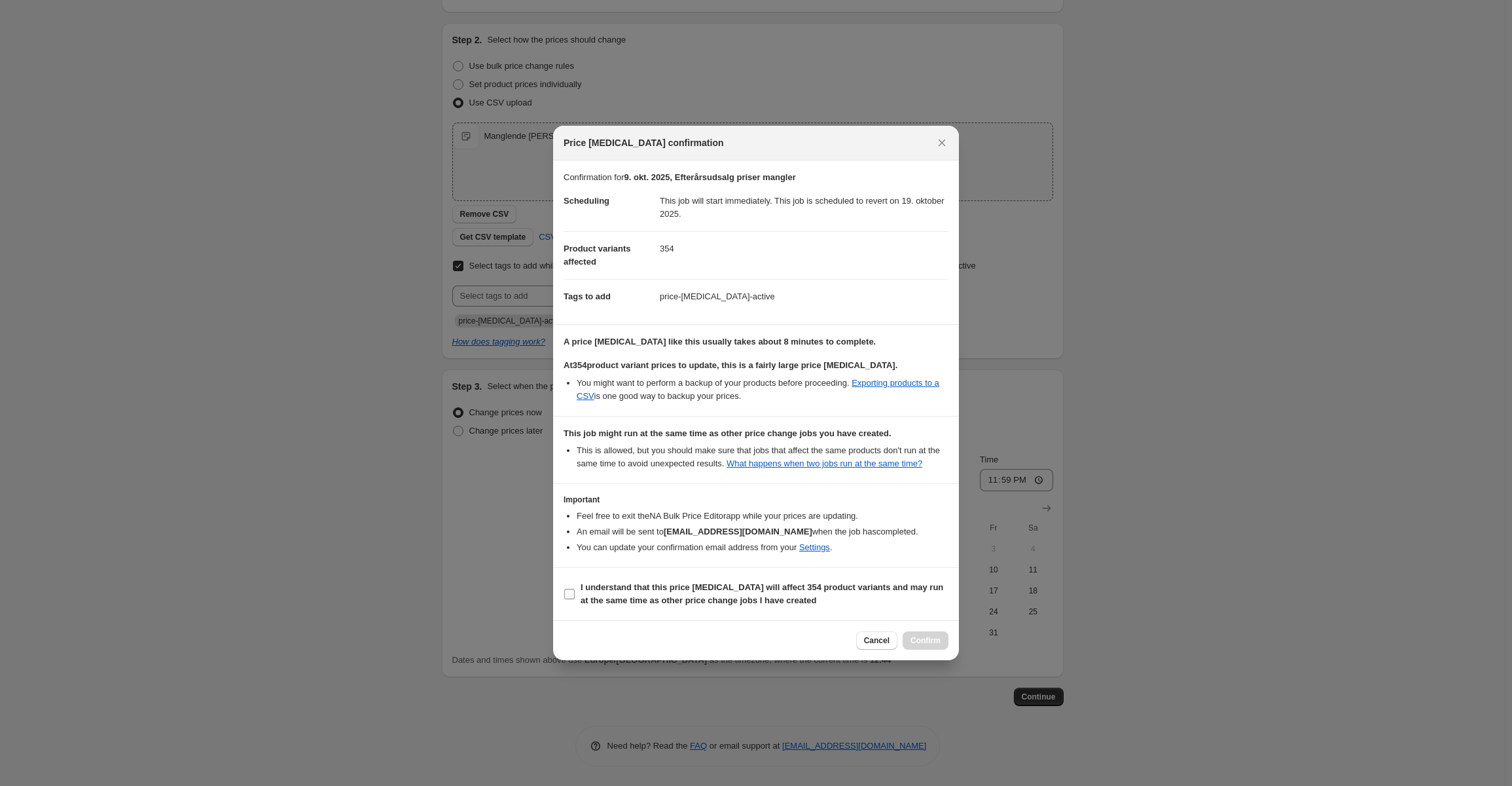
click at [699, 601] on b "I understand that this price change job will affect 354 product variants and ma…" at bounding box center [762, 593] width 363 height 23
click at [575, 599] on input "I understand that this price change job will affect 354 product variants and ma…" at bounding box center [569, 593] width 10 height 10
checkbox input "true"
click at [936, 642] on span "Confirm" at bounding box center [926, 640] width 30 height 10
